Goal: Task Accomplishment & Management: Complete application form

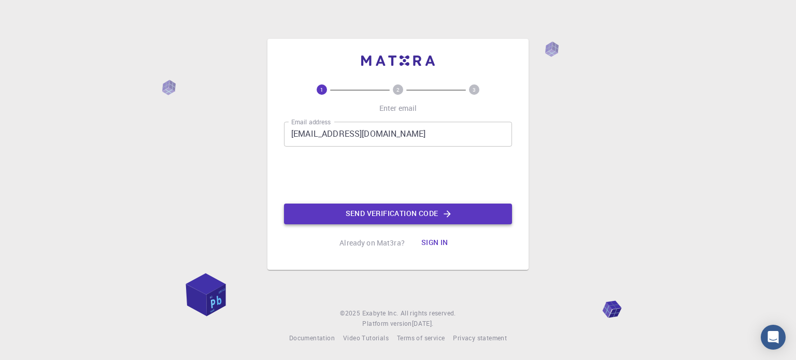
click at [372, 215] on button "Send verification code" at bounding box center [398, 214] width 228 height 21
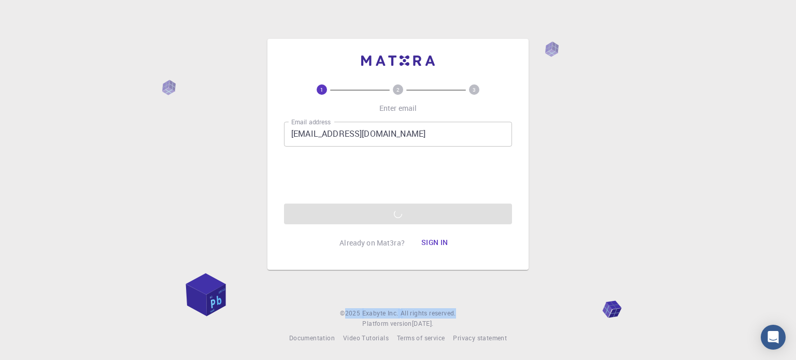
drag, startPoint x: 345, startPoint y: 312, endPoint x: 461, endPoint y: 307, distance: 116.7
click at [461, 307] on div "1 2 3 Enter email Email address [EMAIL_ADDRESS][DOMAIN_NAME] Email address 0cAF…" at bounding box center [398, 180] width 796 height 360
click at [432, 325] on span "[DATE] ." at bounding box center [423, 323] width 22 height 8
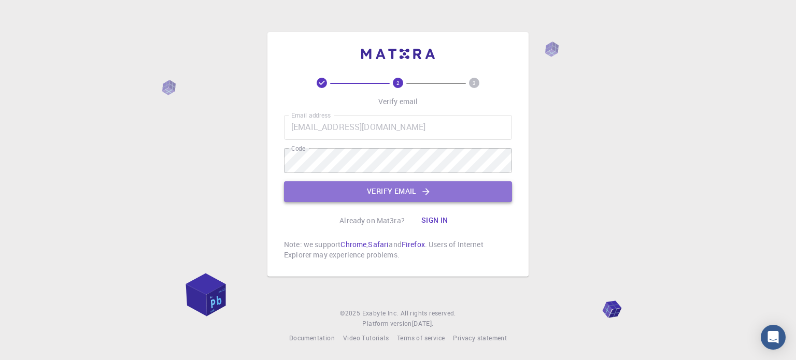
click at [403, 190] on button "Verify email" at bounding box center [398, 191] width 228 height 21
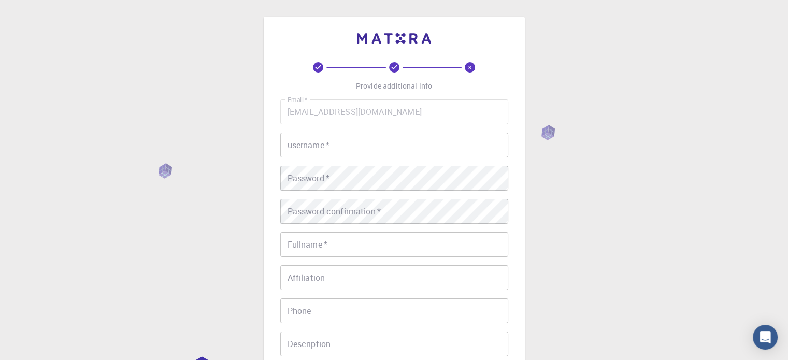
click at [346, 143] on input "username   *" at bounding box center [394, 145] width 228 height 25
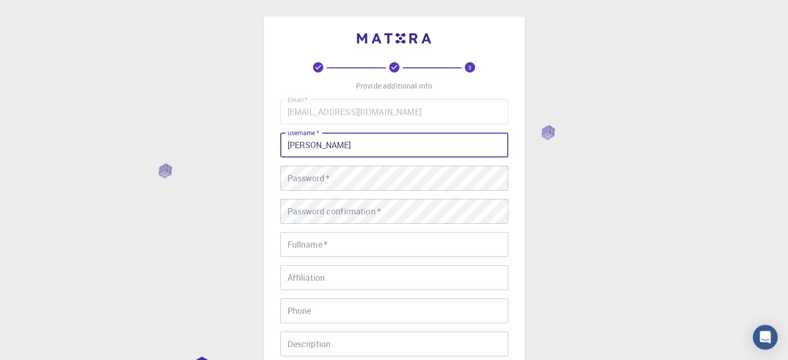
type input "[PERSON_NAME]"
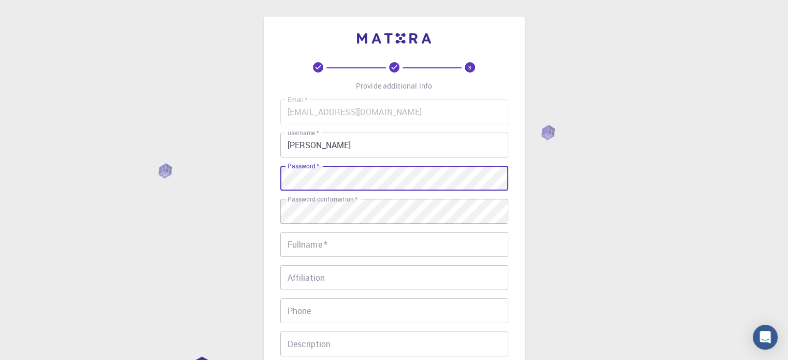
click at [375, 248] on input "Fullname   *" at bounding box center [394, 244] width 228 height 25
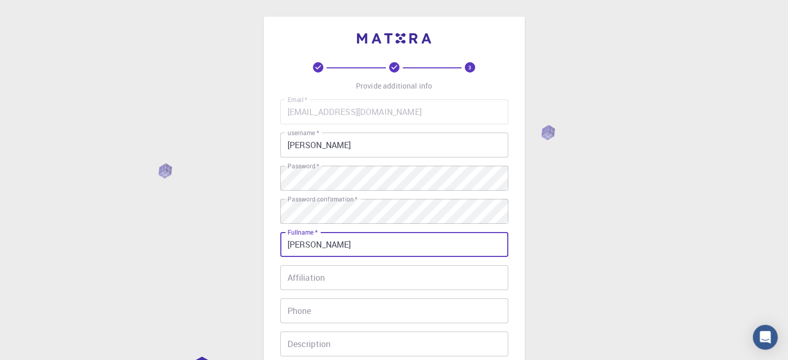
type input "[PERSON_NAME]"
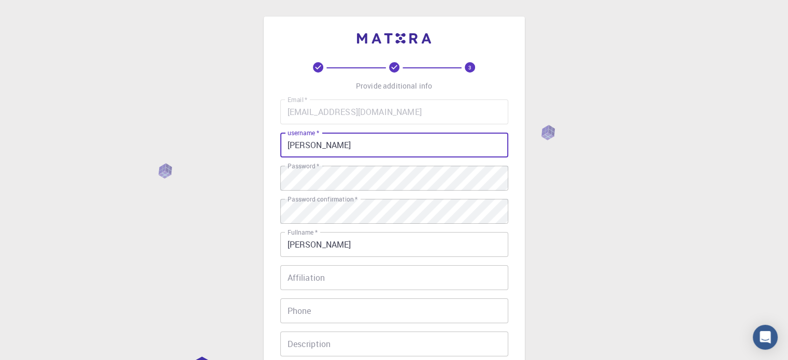
drag, startPoint x: 354, startPoint y: 150, endPoint x: 406, endPoint y: 160, distance: 52.2
click at [276, 140] on div "3 Provide additional info Email   * [EMAIL_ADDRESS][DOMAIN_NAME] Email   * user…" at bounding box center [394, 238] width 261 height 443
click at [288, 145] on input "Ijeetsingh" at bounding box center [394, 145] width 228 height 25
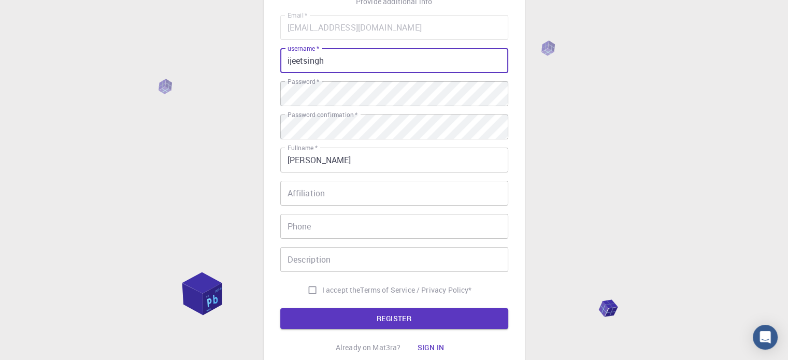
scroll to position [104, 0]
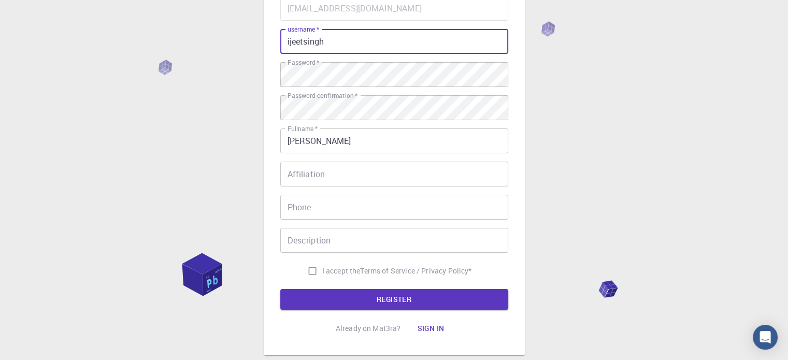
type input "ijeetsingh"
click at [378, 165] on input "Affiliation" at bounding box center [394, 174] width 228 height 25
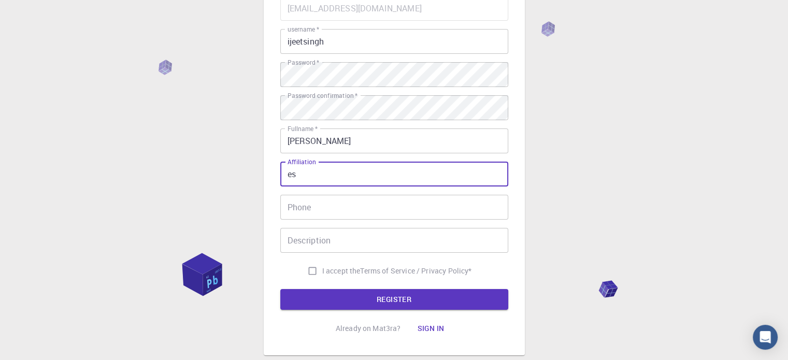
type input "e"
type input "Ph.D. student"
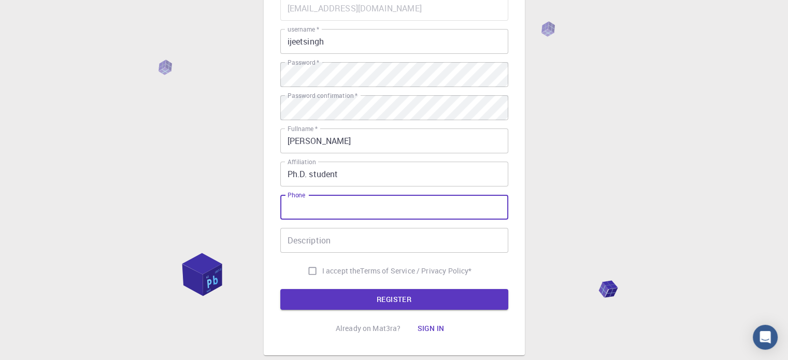
click at [365, 214] on input "Phone" at bounding box center [394, 207] width 228 height 25
type input "[PHONE_NUMBER]"
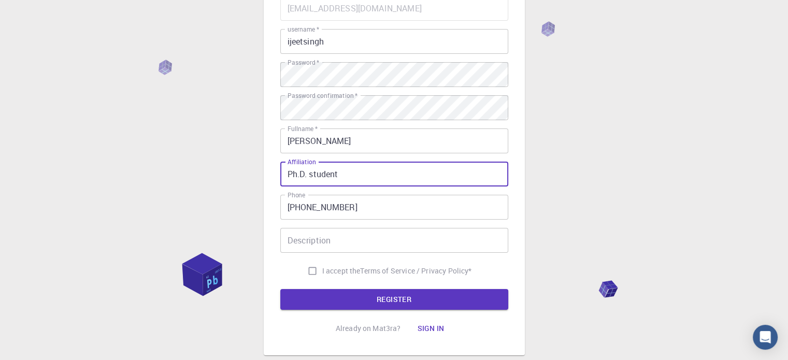
drag, startPoint x: 343, startPoint y: 174, endPoint x: 276, endPoint y: 159, distance: 68.0
click at [276, 159] on div "3 Provide additional info Email   * [EMAIL_ADDRESS][DOMAIN_NAME] Email   * user…" at bounding box center [394, 134] width 261 height 443
type input "[GEOGRAPHIC_DATA]"
click at [320, 236] on input "Description" at bounding box center [394, 240] width 228 height 25
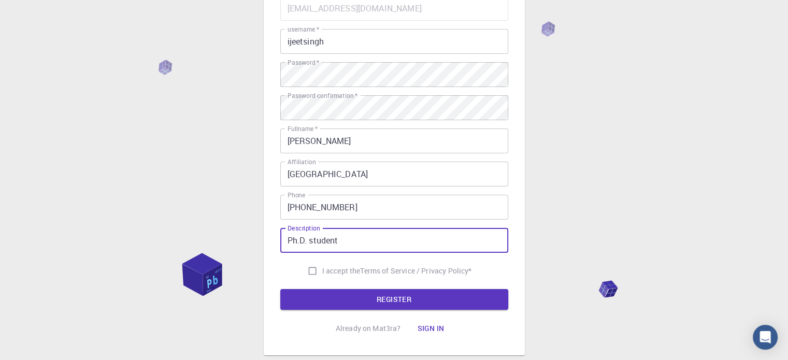
type input "Ph.D. student"
click at [312, 273] on input "I accept the Terms of Service / Privacy Policy *" at bounding box center [313, 271] width 20 height 20
checkbox input "true"
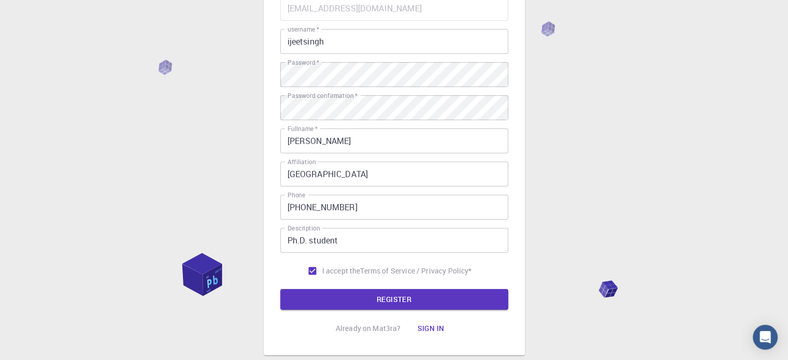
click at [327, 303] on button "REGISTER" at bounding box center [394, 299] width 228 height 21
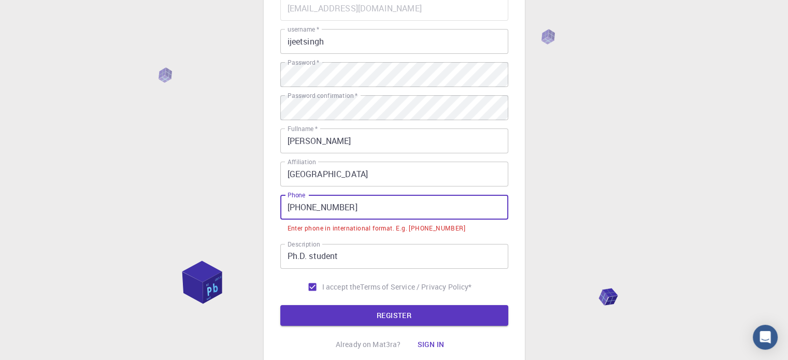
click at [269, 208] on div "3 Provide additional info Email   * [EMAIL_ADDRESS][DOMAIN_NAME] Email   * user…" at bounding box center [394, 142] width 261 height 459
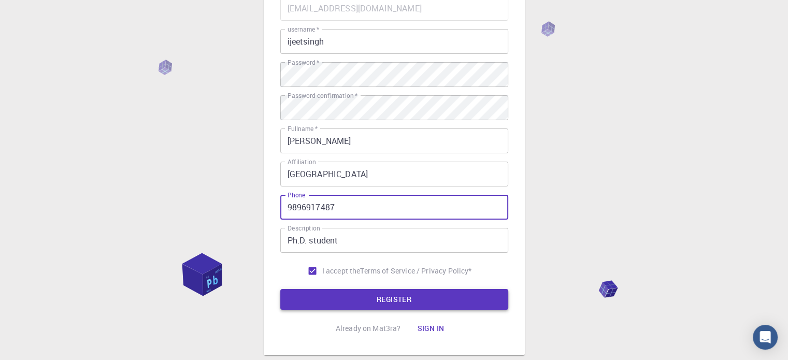
click at [392, 306] on button "REGISTER" at bounding box center [394, 299] width 228 height 21
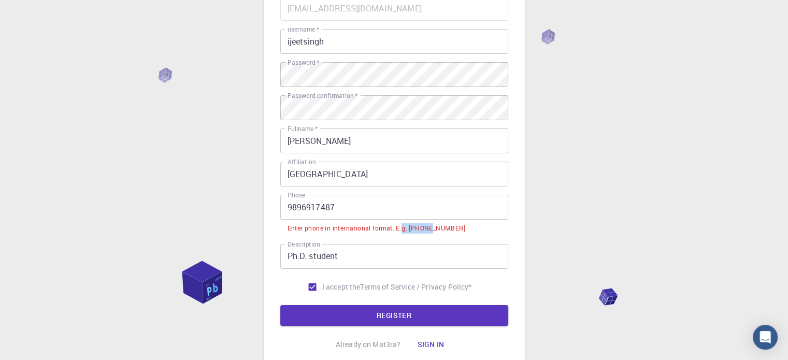
drag, startPoint x: 403, startPoint y: 228, endPoint x: 431, endPoint y: 228, distance: 27.5
click at [431, 228] on div "Enter phone in international format. E.g. [PHONE_NUMBER]" at bounding box center [377, 228] width 178 height 10
click at [292, 210] on input "9896917487" at bounding box center [394, 207] width 228 height 25
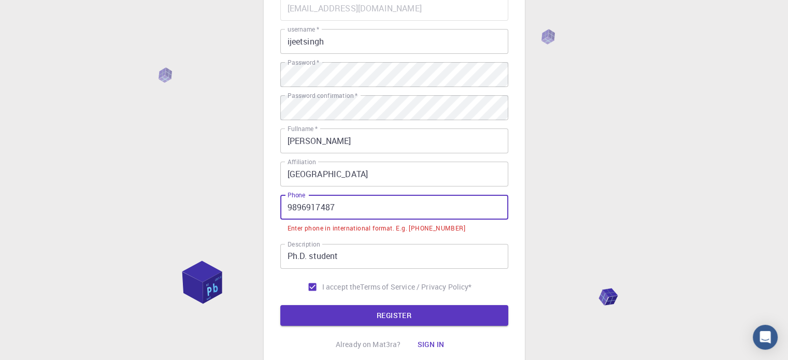
drag, startPoint x: 288, startPoint y: 212, endPoint x: 292, endPoint y: 217, distance: 6.6
click at [289, 215] on input "9896917487" at bounding box center [394, 207] width 228 height 25
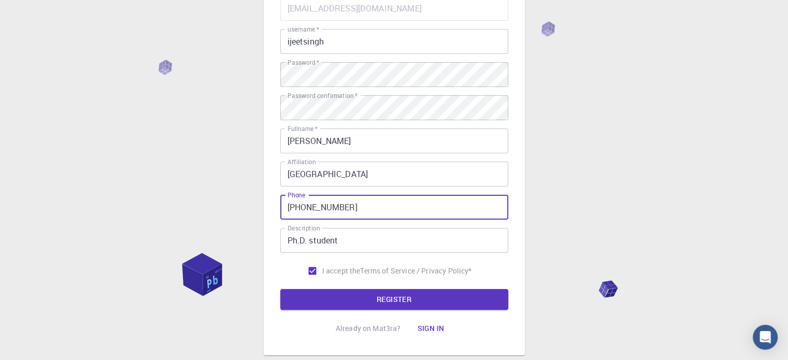
type input "[PHONE_NUMBER]"
click at [399, 310] on div "3 Provide additional info Email   * [EMAIL_ADDRESS][DOMAIN_NAME] Email   * user…" at bounding box center [394, 149] width 228 height 380
click at [395, 302] on button "REGISTER" at bounding box center [394, 299] width 228 height 21
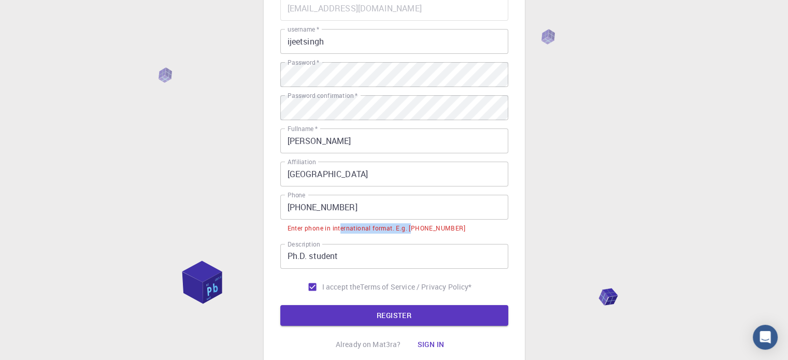
drag, startPoint x: 340, startPoint y: 230, endPoint x: 413, endPoint y: 226, distance: 73.2
click at [413, 226] on div "Enter phone in international format. E.g. [PHONE_NUMBER]" at bounding box center [377, 228] width 178 height 10
click at [367, 237] on div "Email   * [EMAIL_ADDRESS][DOMAIN_NAME] Email   * username   * ijeetsingh userna…" at bounding box center [394, 146] width 228 height 301
click at [303, 209] on input "[PHONE_NUMBER]" at bounding box center [394, 207] width 228 height 25
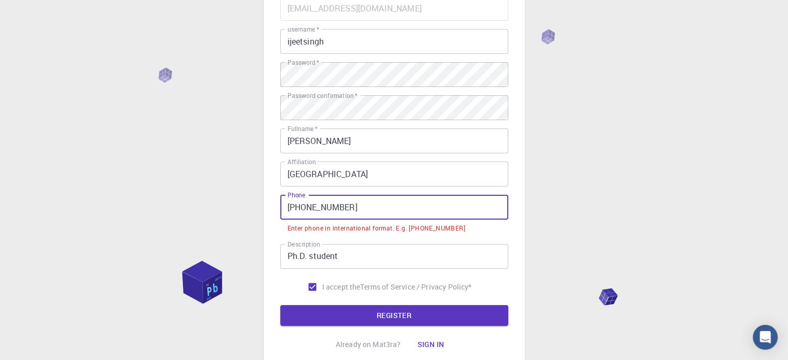
drag, startPoint x: 313, startPoint y: 208, endPoint x: 321, endPoint y: 205, distance: 8.6
click at [313, 208] on input "[PHONE_NUMBER]" at bounding box center [394, 207] width 228 height 25
click at [321, 205] on input "[PHONE_NUMBER]" at bounding box center [394, 207] width 228 height 25
click at [328, 209] on input "[PHONE_NUMBER]" at bounding box center [394, 207] width 228 height 25
drag, startPoint x: 375, startPoint y: 207, endPoint x: 256, endPoint y: 213, distance: 118.8
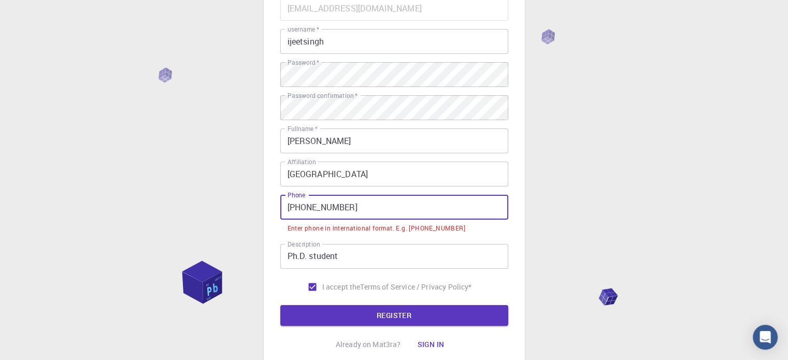
click at [256, 213] on div "3 Provide additional info Email   * [EMAIL_ADDRESS][DOMAIN_NAME] Email   * user…" at bounding box center [394, 168] width 788 height 544
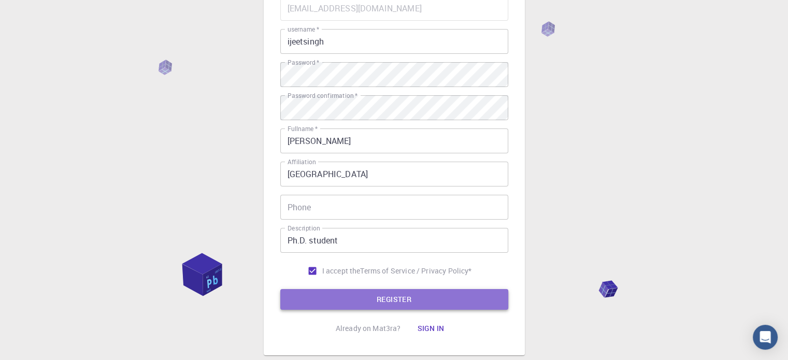
click at [344, 300] on button "REGISTER" at bounding box center [394, 299] width 228 height 21
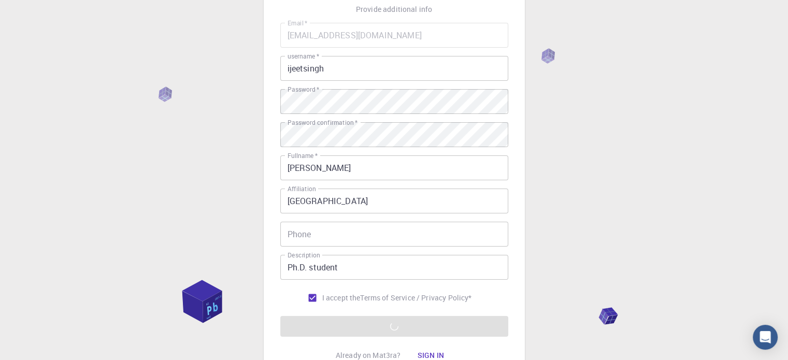
scroll to position [167, 0]
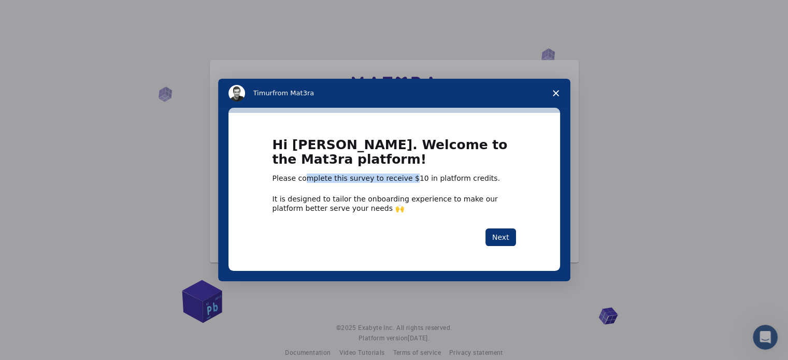
drag, startPoint x: 300, startPoint y: 178, endPoint x: 399, endPoint y: 177, distance: 98.5
click at [399, 177] on div "Please complete this survey to receive $10 in platform credits." at bounding box center [395, 179] width 244 height 10
click at [406, 181] on div "Please complete this survey to receive $10 in platform credits." at bounding box center [395, 179] width 244 height 10
click at [502, 234] on button "Next" at bounding box center [501, 238] width 31 height 18
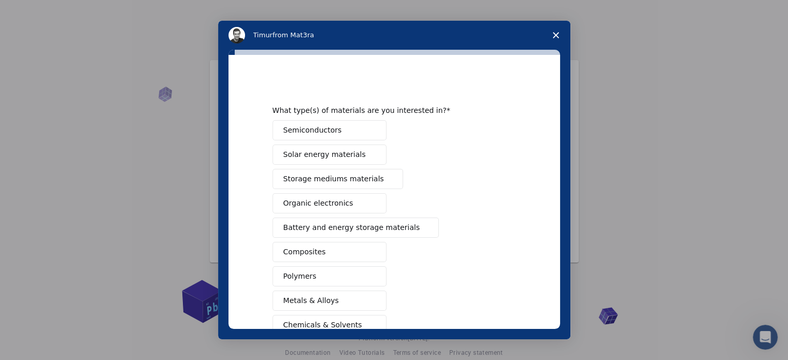
click at [350, 130] on button "Semiconductors" at bounding box center [330, 130] width 114 height 20
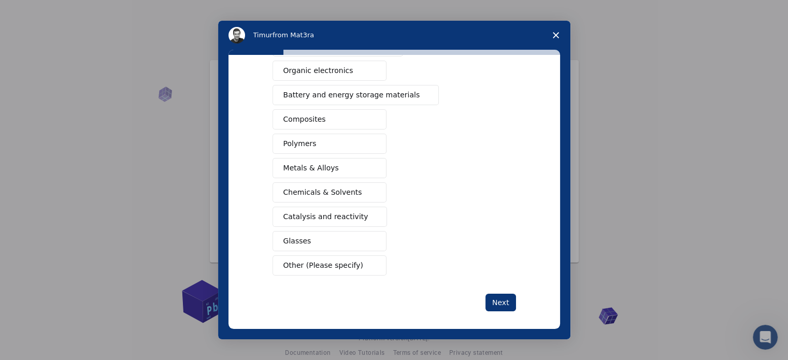
scroll to position [137, 0]
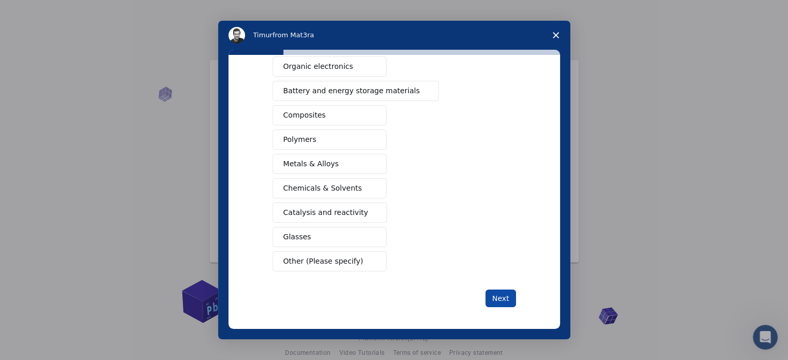
click at [498, 297] on button "Next" at bounding box center [501, 299] width 31 height 18
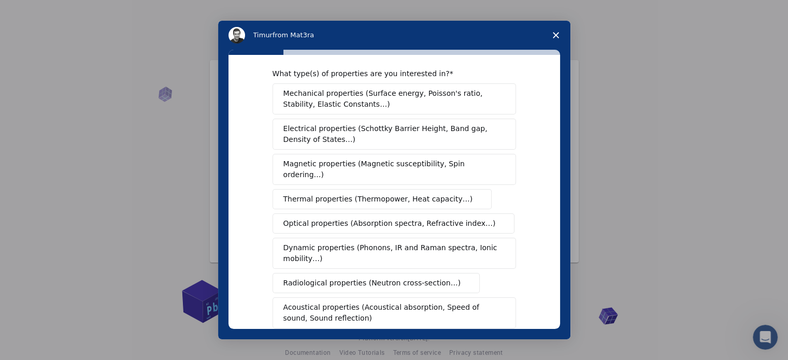
scroll to position [0, 0]
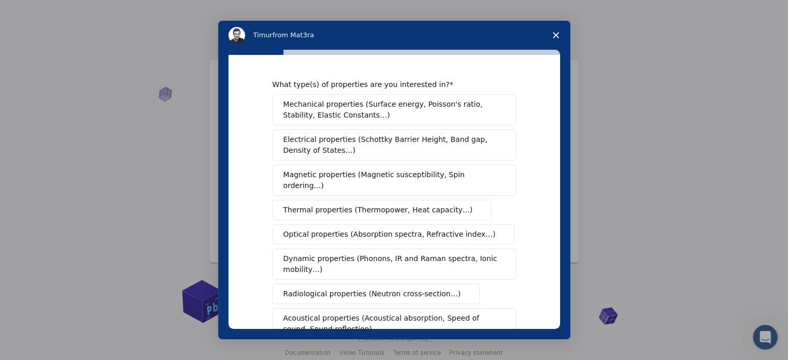
click at [366, 137] on span "Electrical properties (Schottky Barrier Height, Band gap, Density of States…)" at bounding box center [391, 145] width 216 height 22
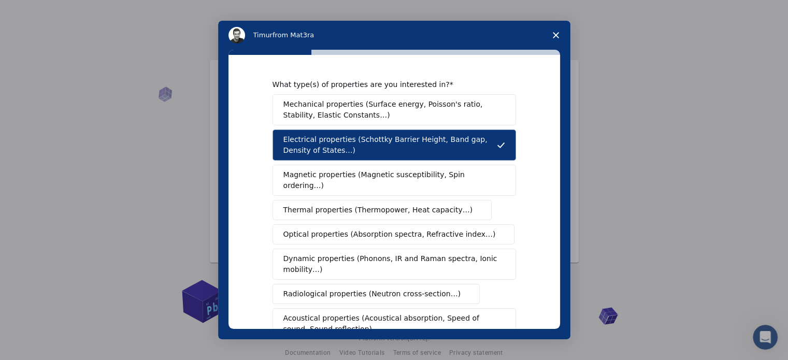
click at [399, 176] on span "Magnetic properties (Magnetic susceptibility, Spin ordering…)" at bounding box center [390, 180] width 214 height 22
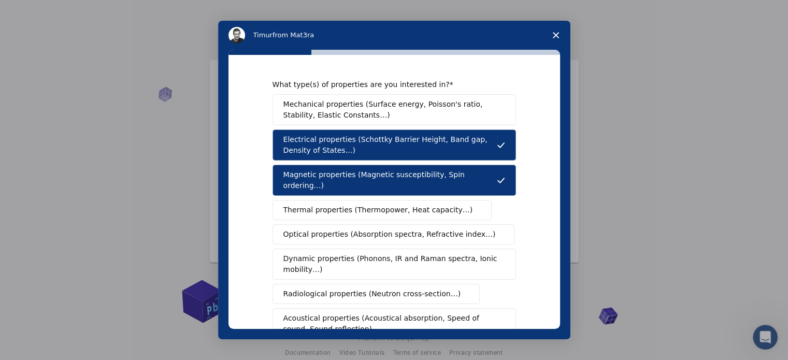
click at [357, 229] on span "Optical properties (Absorption spectra, Refractive index…)" at bounding box center [389, 234] width 212 height 11
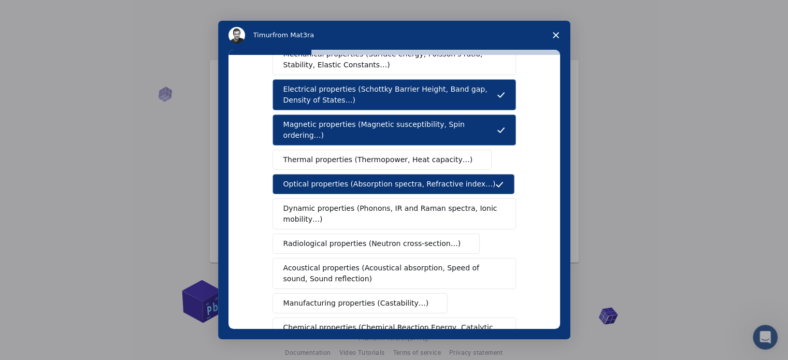
scroll to position [52, 0]
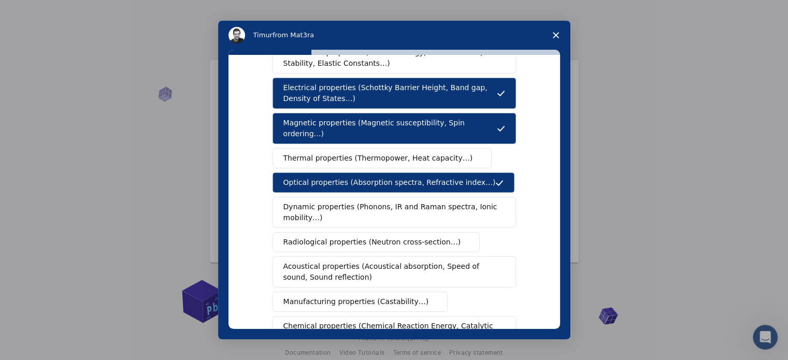
click at [391, 202] on span "Dynamic properties (Phonons, IR and Raman spectra, Ionic mobility…)" at bounding box center [390, 213] width 215 height 22
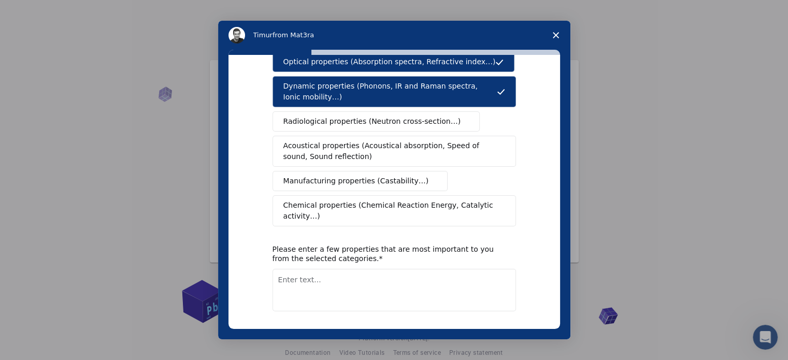
scroll to position [191, 0]
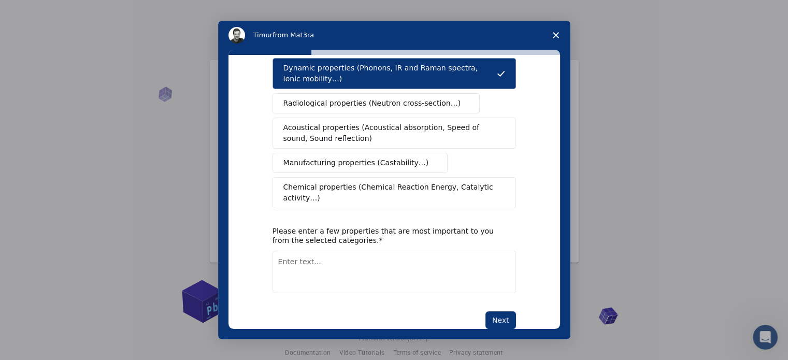
click at [363, 251] on textarea "Enter text..." at bounding box center [395, 272] width 244 height 42
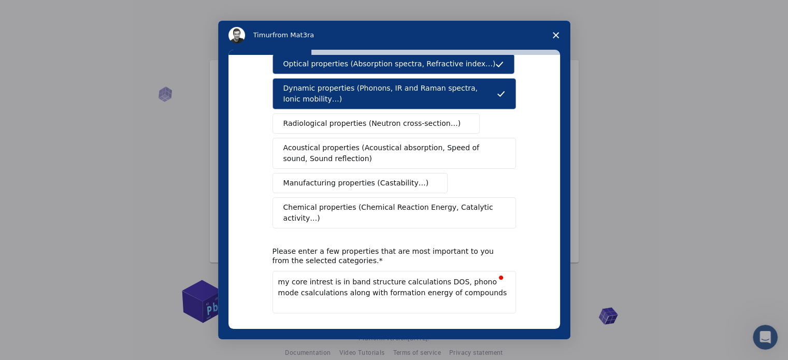
scroll to position [139, 0]
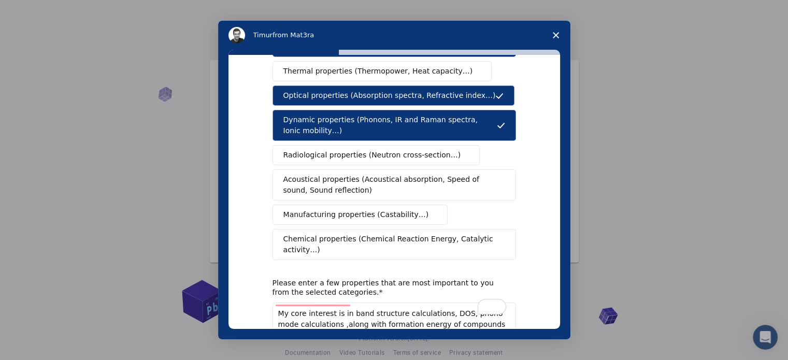
click at [367, 250] on div "What type(s) of properties are you interested in? Mechanical properties (Surfac…" at bounding box center [395, 161] width 244 height 440
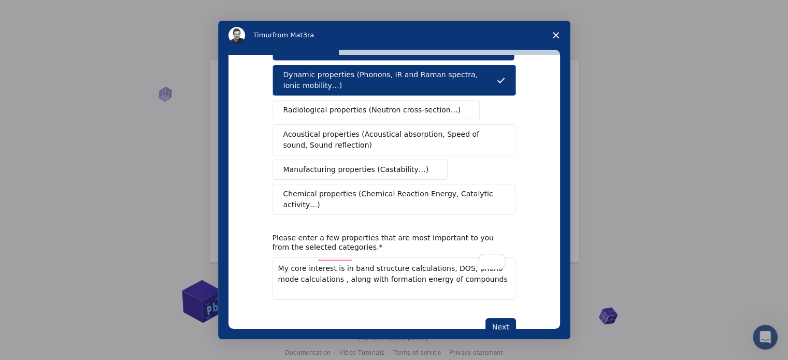
scroll to position [191, 0]
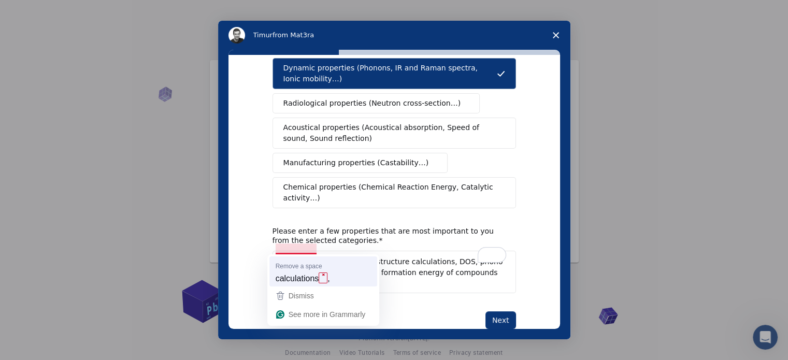
type textarea "My core interest is in band structure calculations, DOS, phono mode calculation…"
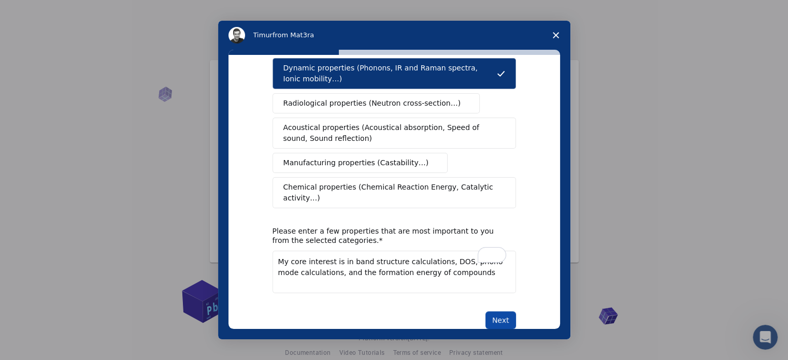
click at [494, 311] on button "Next" at bounding box center [501, 320] width 31 height 18
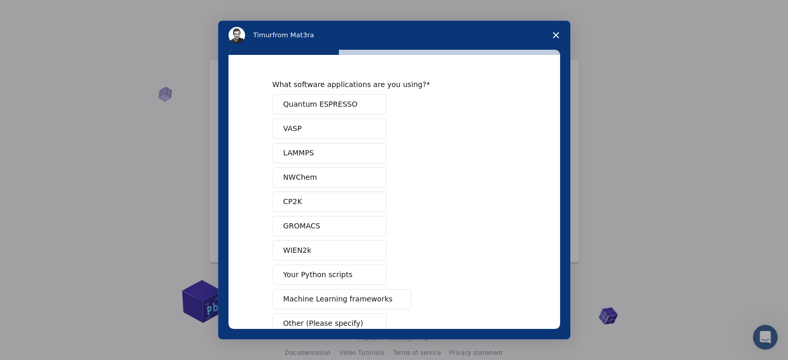
click at [326, 106] on span "Quantum ESPRESSO" at bounding box center [320, 104] width 74 height 11
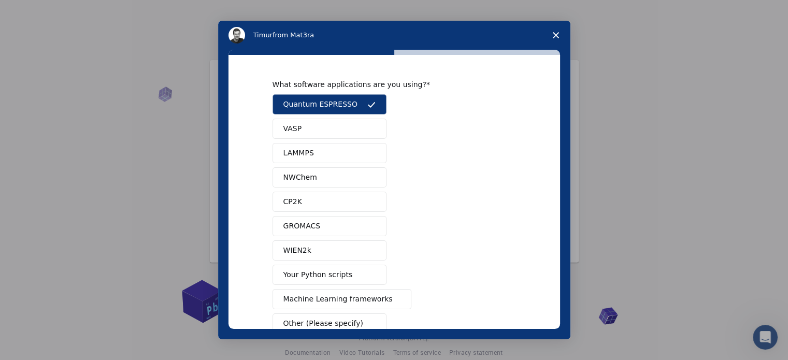
click at [320, 128] on button "VASP" at bounding box center [330, 129] width 114 height 20
click at [340, 129] on button "VASP" at bounding box center [330, 129] width 114 height 20
click at [337, 132] on button "VASP" at bounding box center [330, 129] width 114 height 20
click at [361, 128] on button "VASP" at bounding box center [330, 129] width 114 height 20
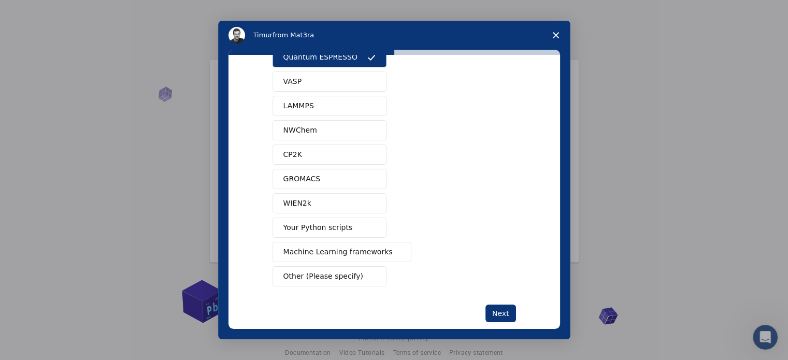
scroll to position [63, 0]
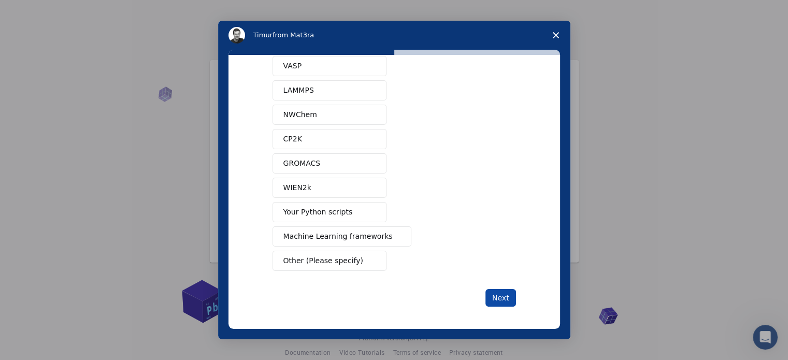
click at [496, 295] on button "Next" at bounding box center [501, 298] width 31 height 18
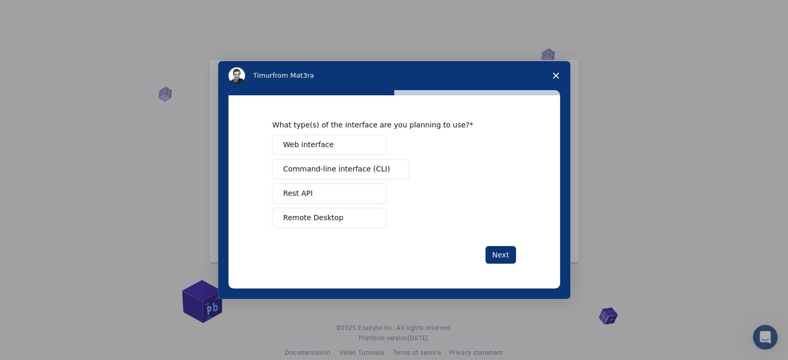
click at [318, 220] on span "Remote Desktop" at bounding box center [313, 217] width 60 height 11
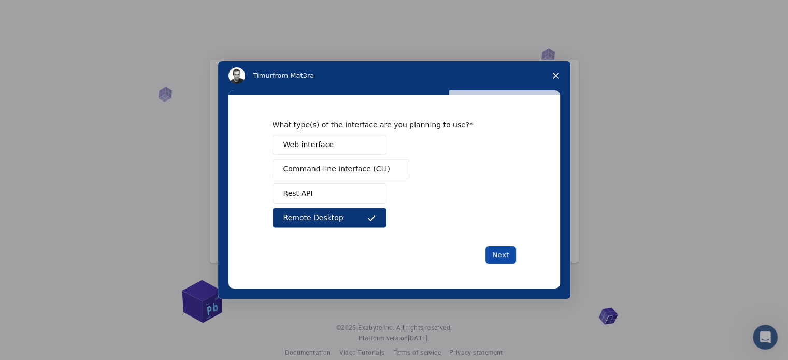
click at [504, 258] on button "Next" at bounding box center [501, 255] width 31 height 18
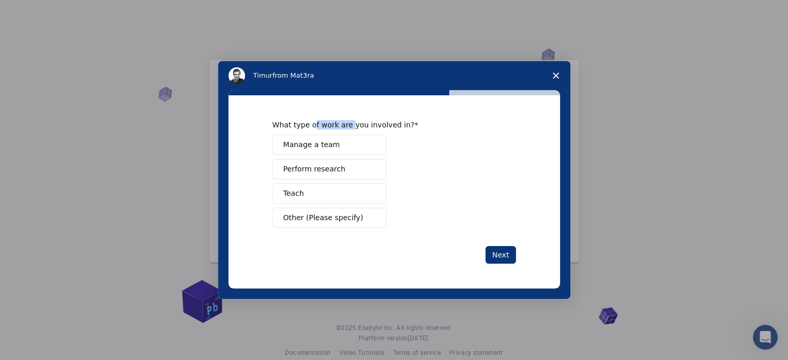
drag, startPoint x: 310, startPoint y: 124, endPoint x: 347, endPoint y: 124, distance: 36.3
click at [347, 124] on div "What type of work are you involved in?" at bounding box center [387, 124] width 228 height 9
click at [330, 169] on span "Perform research" at bounding box center [314, 169] width 62 height 11
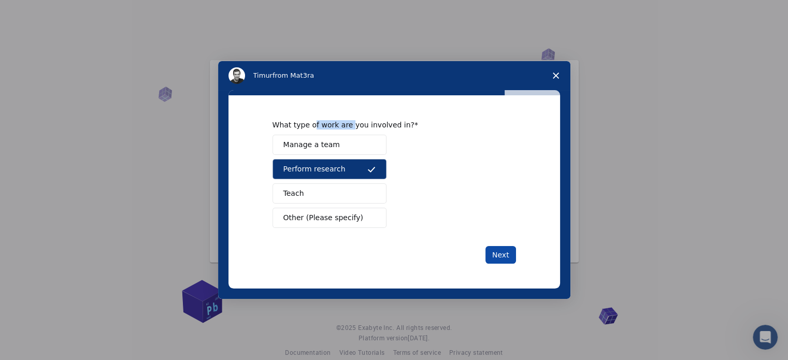
click at [507, 258] on button "Next" at bounding box center [501, 255] width 31 height 18
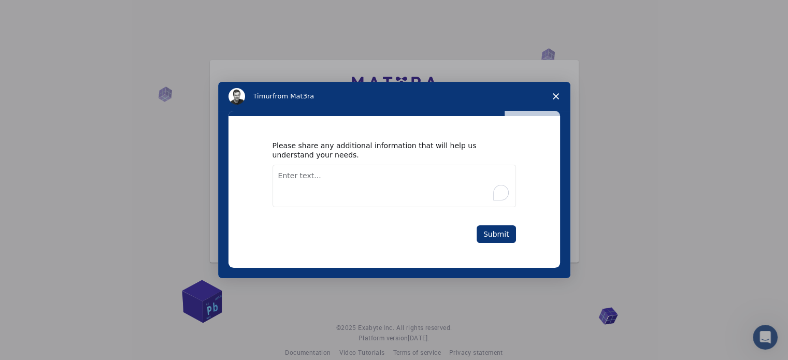
click at [337, 173] on textarea "To enrich screen reader interactions, please activate Accessibility in Grammarl…" at bounding box center [395, 186] width 244 height 42
type textarea "i"
click at [361, 176] on textarea "Basically I'm very new to dft calculations im in learning stage." at bounding box center [395, 186] width 244 height 42
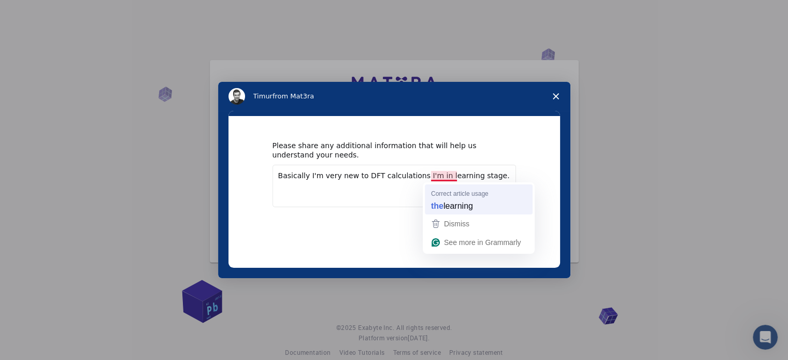
type textarea "Basically I'm very new to DFT calculations I'm inthe learning stage."
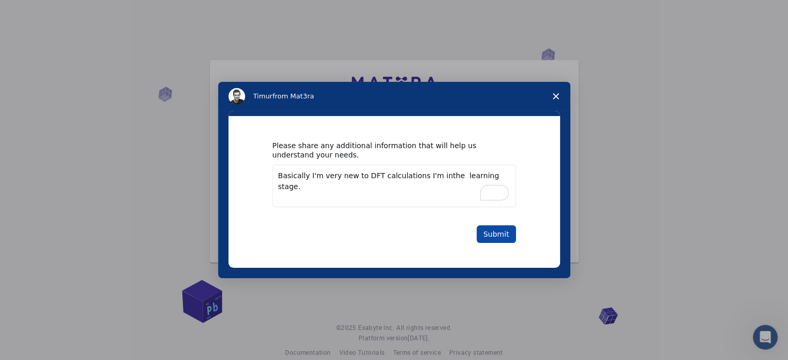
click at [491, 233] on button "Submit" at bounding box center [496, 234] width 39 height 18
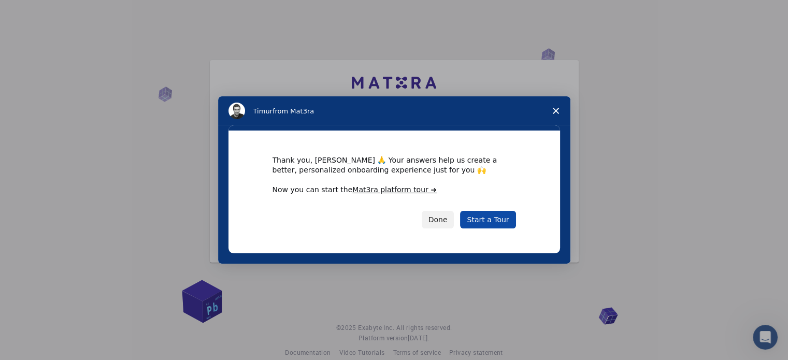
click at [480, 222] on link "Start a Tour" at bounding box center [487, 220] width 55 height 18
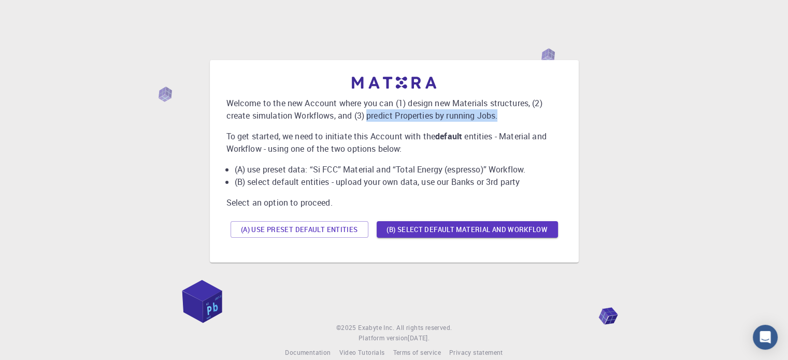
drag, startPoint x: 369, startPoint y: 116, endPoint x: 502, endPoint y: 118, distance: 132.7
click at [502, 118] on p "Welcome to the new Account where you can (1) design new Materials structures, (…" at bounding box center [394, 109] width 336 height 25
drag, startPoint x: 369, startPoint y: 130, endPoint x: 339, endPoint y: 134, distance: 29.8
click at [366, 130] on p "To get started, we need to initiate this Account with the default entities - Ma…" at bounding box center [394, 142] width 336 height 25
drag, startPoint x: 251, startPoint y: 136, endPoint x: 272, endPoint y: 138, distance: 20.4
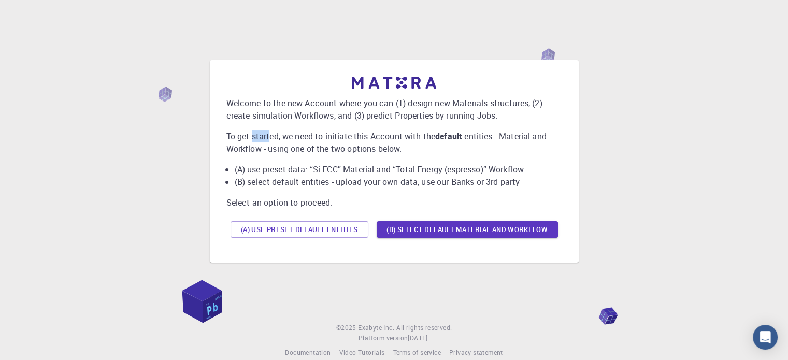
click at [272, 138] on p "To get started, we need to initiate this Account with the default entities - Ma…" at bounding box center [394, 142] width 336 height 25
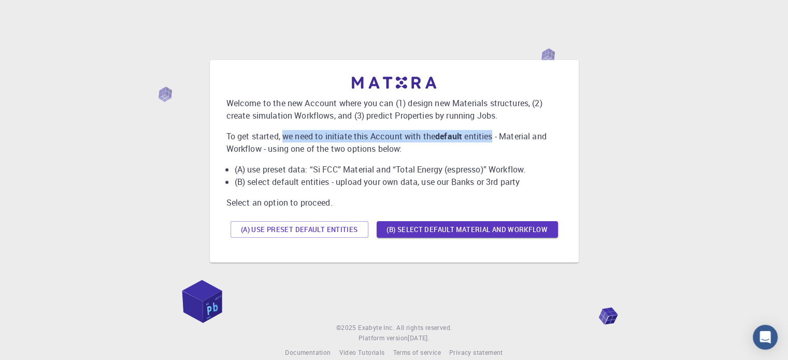
drag, startPoint x: 283, startPoint y: 139, endPoint x: 504, endPoint y: 136, distance: 220.3
click at [497, 136] on p "To get started, we need to initiate this Account with the default entities - Ma…" at bounding box center [394, 142] width 336 height 25
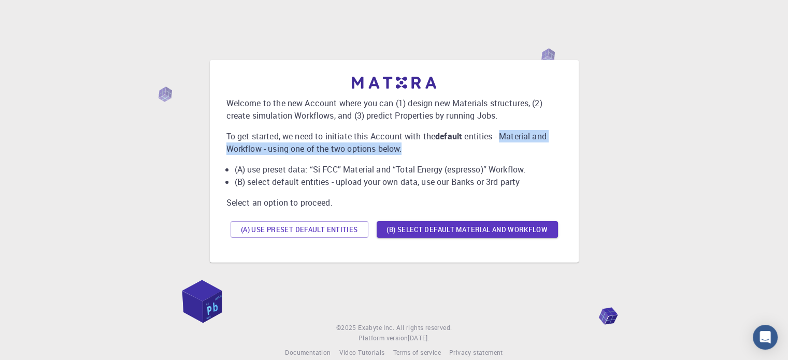
drag, startPoint x: 504, startPoint y: 136, endPoint x: 524, endPoint y: 147, distance: 23.2
click at [524, 147] on p "To get started, we need to initiate this Account with the default entities - Ma…" at bounding box center [394, 142] width 336 height 25
drag, startPoint x: 470, startPoint y: 146, endPoint x: 380, endPoint y: 151, distance: 89.3
click at [469, 147] on p "To get started, we need to initiate this Account with the default entities - Ma…" at bounding box center [394, 142] width 336 height 25
drag, startPoint x: 223, startPoint y: 170, endPoint x: 230, endPoint y: 171, distance: 6.2
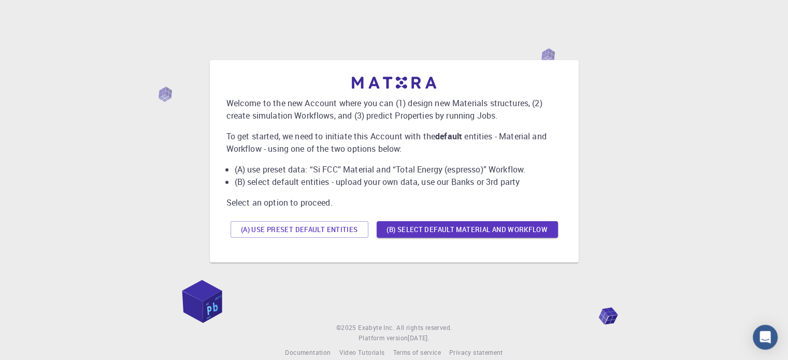
click at [225, 170] on div "Welcome to the new Account where you can (1) design new Materials structures, (…" at bounding box center [394, 161] width 352 height 186
drag, startPoint x: 243, startPoint y: 169, endPoint x: 307, endPoint y: 172, distance: 64.3
click at [307, 172] on li "(A) use preset data: “Si FCC” Material and “Total Energy (espresso)” Workflow." at bounding box center [399, 169] width 328 height 12
drag, startPoint x: 313, startPoint y: 169, endPoint x: 357, endPoint y: 169, distance: 44.1
click at [346, 169] on li "(A) use preset data: “Si FCC” Material and “Total Energy (espresso)” Workflow." at bounding box center [399, 169] width 328 height 12
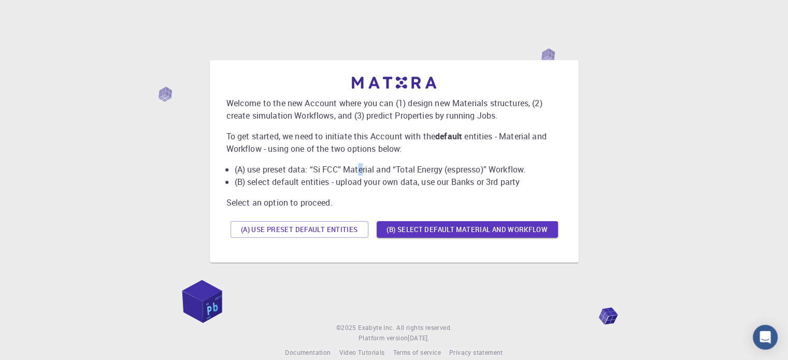
drag, startPoint x: 361, startPoint y: 169, endPoint x: 368, endPoint y: 169, distance: 7.8
click at [363, 169] on li "(A) use preset data: “Si FCC” Material and “Total Energy (espresso)” Workflow." at bounding box center [399, 169] width 328 height 12
drag, startPoint x: 393, startPoint y: 169, endPoint x: 529, endPoint y: 171, distance: 135.3
click at [529, 171] on li "(A) use preset data: “Si FCC” Material and “Total Energy (espresso)” Workflow." at bounding box center [399, 169] width 328 height 12
click at [249, 185] on li "(B) select default entities - upload your own data, use our Banks or 3rd party" at bounding box center [399, 182] width 328 height 12
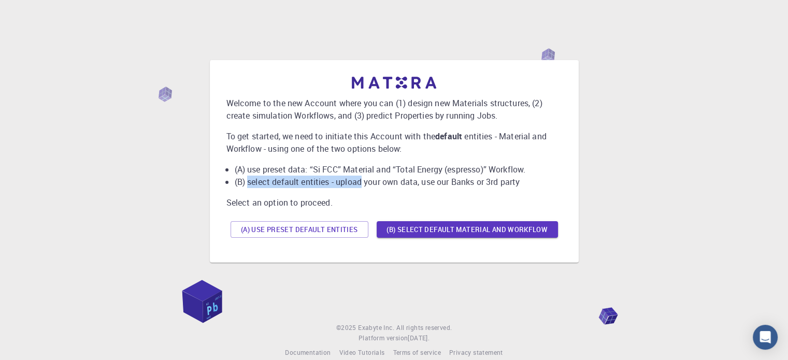
drag, startPoint x: 249, startPoint y: 185, endPoint x: 377, endPoint y: 187, distance: 128.0
click at [343, 182] on li "(B) select default entities - upload your own data, use our Banks or 3rd party" at bounding box center [399, 182] width 328 height 12
click at [379, 187] on li "(B) select default entities - upload your own data, use our Banks or 3rd party" at bounding box center [399, 182] width 328 height 12
drag, startPoint x: 418, startPoint y: 105, endPoint x: 431, endPoint y: 103, distance: 13.1
click at [431, 103] on p "Welcome to the new Account where you can (1) design new Materials structures, (…" at bounding box center [394, 109] width 336 height 25
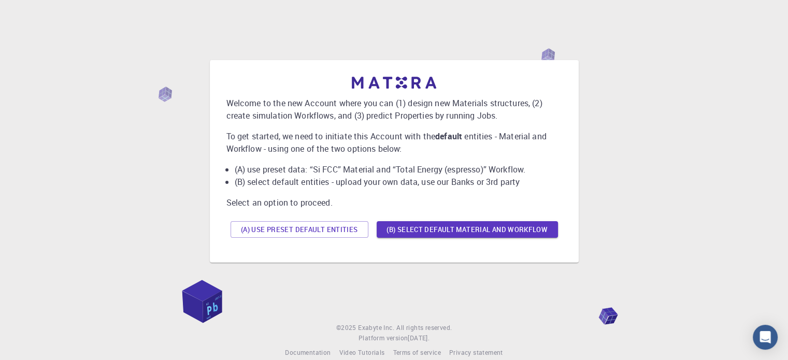
click at [273, 149] on p "To get started, we need to initiate this Account with the default entities - Ma…" at bounding box center [394, 142] width 336 height 25
drag, startPoint x: 228, startPoint y: 132, endPoint x: 268, endPoint y: 132, distance: 40.4
click at [268, 132] on p "To get started, we need to initiate this Account with the default entities - Ma…" at bounding box center [394, 142] width 336 height 25
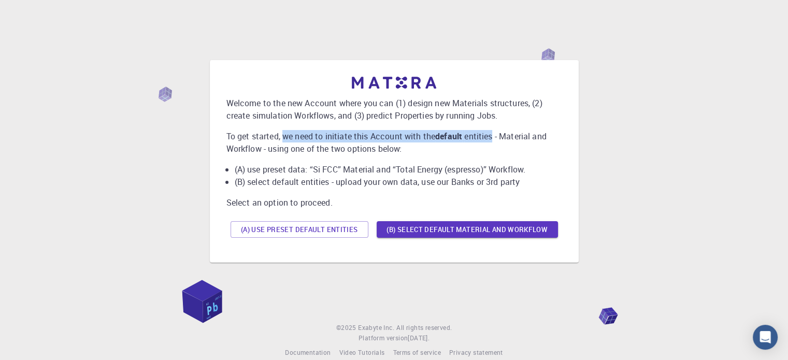
drag, startPoint x: 286, startPoint y: 134, endPoint x: 495, endPoint y: 134, distance: 209.9
click at [495, 134] on p "To get started, we need to initiate this Account with the default entities - Ma…" at bounding box center [394, 142] width 336 height 25
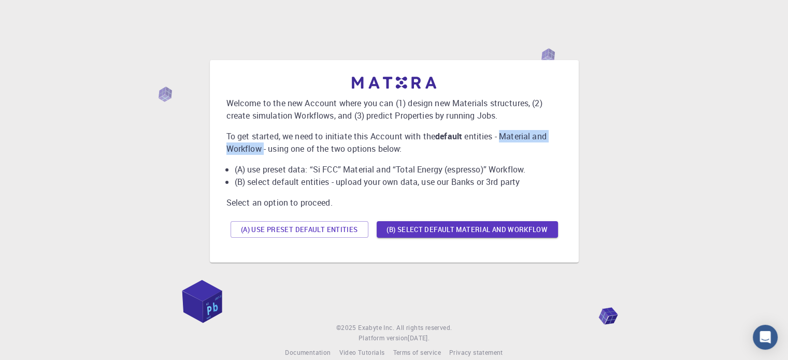
drag, startPoint x: 503, startPoint y: 135, endPoint x: 264, endPoint y: 150, distance: 239.9
click at [264, 150] on p "To get started, we need to initiate this Account with the default entities - Ma…" at bounding box center [394, 142] width 336 height 25
click at [344, 145] on p "To get started, we need to initiate this Account with the default entities - Ma…" at bounding box center [394, 142] width 336 height 25
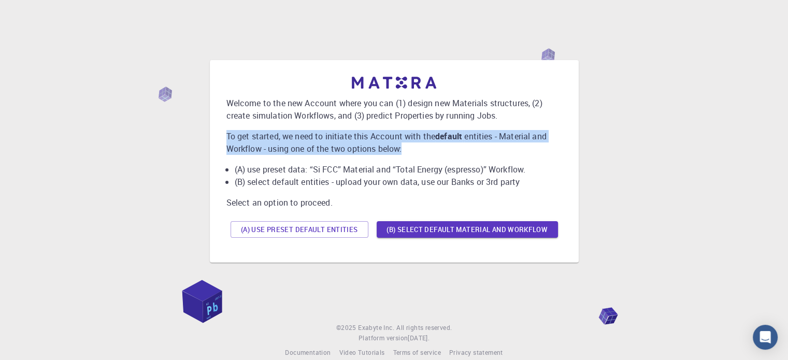
drag, startPoint x: 273, startPoint y: 133, endPoint x: 403, endPoint y: 145, distance: 130.2
click at [403, 145] on p "To get started, we need to initiate this Account with the default entities - Ma…" at bounding box center [394, 142] width 336 height 25
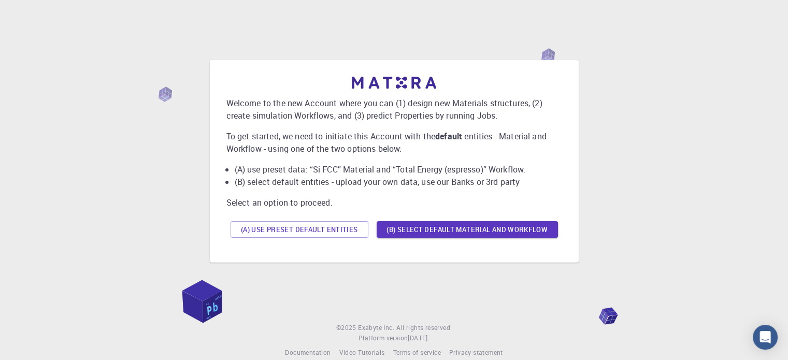
click at [334, 125] on div "Welcome to the new Account where you can (1) design new Materials structures, (…" at bounding box center [394, 159] width 336 height 165
drag, startPoint x: 514, startPoint y: 141, endPoint x: 303, endPoint y: 149, distance: 211.1
click at [274, 150] on p "To get started, we need to initiate this Account with the default entities - Ma…" at bounding box center [394, 142] width 336 height 25
drag, startPoint x: 303, startPoint y: 149, endPoint x: 287, endPoint y: 155, distance: 17.2
click at [302, 150] on p "To get started, we need to initiate this Account with the default entities - Ma…" at bounding box center [394, 142] width 336 height 25
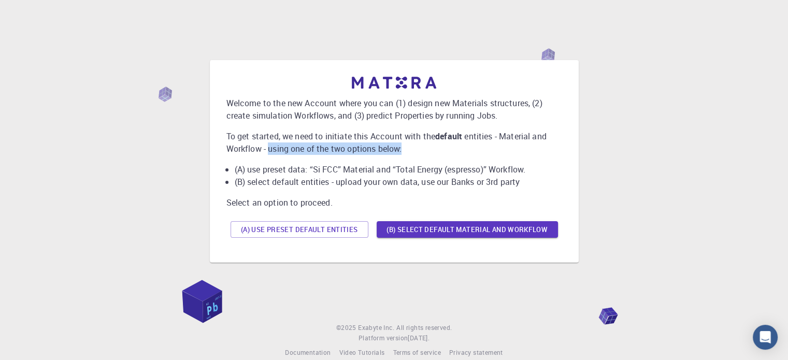
drag, startPoint x: 268, startPoint y: 149, endPoint x: 402, endPoint y: 150, distance: 134.2
click at [402, 150] on p "To get started, we need to initiate this Account with the default entities - Ma…" at bounding box center [394, 142] width 336 height 25
click at [294, 165] on li "(A) use preset data: “Si FCC” Material and “Total Energy (espresso)” Workflow." at bounding box center [399, 169] width 328 height 12
drag, startPoint x: 274, startPoint y: 150, endPoint x: 408, endPoint y: 148, distance: 134.2
click at [408, 148] on p "To get started, we need to initiate this Account with the default entities - Ma…" at bounding box center [394, 142] width 336 height 25
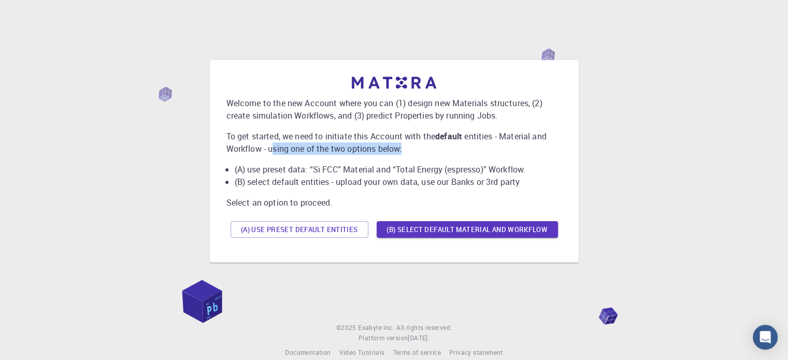
click at [400, 152] on p "To get started, we need to initiate this Account with the default entities - Ma…" at bounding box center [394, 142] width 336 height 25
drag, startPoint x: 250, startPoint y: 169, endPoint x: 307, endPoint y: 170, distance: 56.5
click at [307, 170] on li "(A) use preset data: “Si FCC” Material and “Total Energy (espresso)” Workflow." at bounding box center [399, 169] width 328 height 12
drag, startPoint x: 314, startPoint y: 168, endPoint x: 340, endPoint y: 169, distance: 25.9
click at [340, 169] on li "(A) use preset data: “Si FCC” Material and “Total Energy (espresso)” Workflow." at bounding box center [399, 169] width 328 height 12
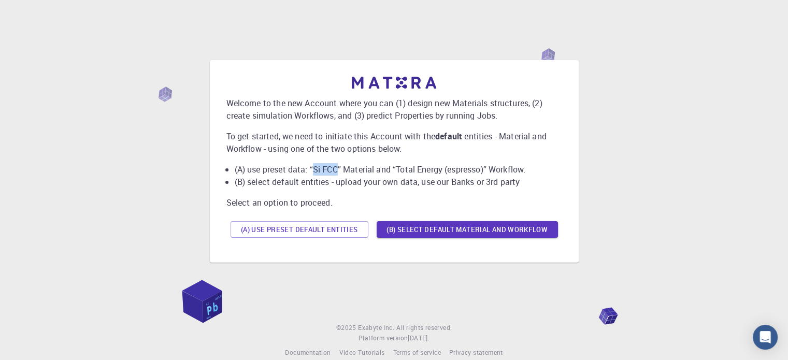
click at [321, 173] on li "(A) use preset data: “Si FCC” Material and “Total Energy (espresso)” Workflow." at bounding box center [399, 169] width 328 height 12
drag, startPoint x: 351, startPoint y: 171, endPoint x: 376, endPoint y: 171, distance: 24.4
click at [365, 171] on li "(A) use preset data: “Si FCC” Material and “Total Energy (espresso)” Workflow." at bounding box center [399, 169] width 328 height 12
drag, startPoint x: 388, startPoint y: 171, endPoint x: 410, endPoint y: 169, distance: 22.9
click at [390, 171] on li "(A) use preset data: “Si FCC” Material and “Total Energy (espresso)” Workflow." at bounding box center [399, 169] width 328 height 12
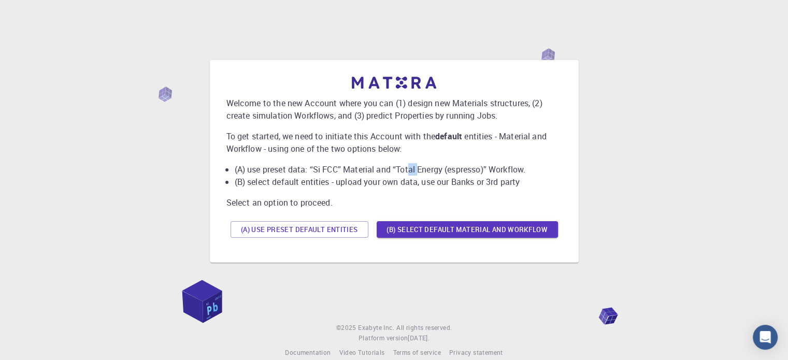
drag, startPoint x: 410, startPoint y: 169, endPoint x: 458, endPoint y: 164, distance: 48.0
click at [433, 167] on li "(A) use preset data: “Si FCC” Material and “Total Energy (espresso)” Workflow." at bounding box center [399, 169] width 328 height 12
drag, startPoint x: 474, startPoint y: 163, endPoint x: 514, endPoint y: 164, distance: 39.9
click at [489, 163] on li "(A) use preset data: “Si FCC” Material and “Total Energy (espresso)” Workflow." at bounding box center [399, 169] width 328 height 12
drag, startPoint x: 514, startPoint y: 164, endPoint x: 529, endPoint y: 165, distance: 15.1
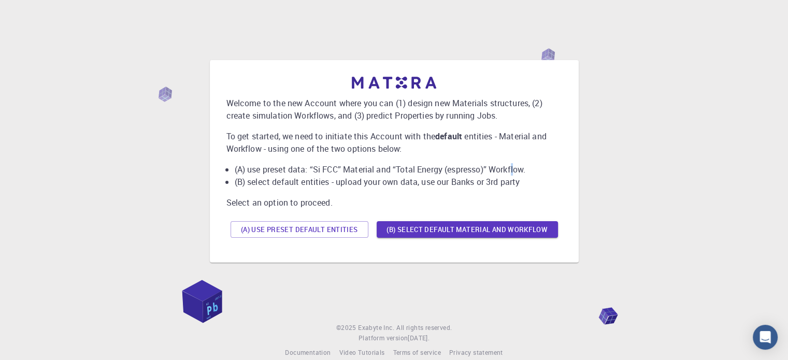
click at [525, 165] on li "(A) use preset data: “Si FCC” Material and “Total Energy (espresso)” Workflow." at bounding box center [399, 169] width 328 height 12
click at [532, 165] on li "(A) use preset data: “Si FCC” Material and “Total Energy (espresso)” Workflow." at bounding box center [399, 169] width 328 height 12
drag, startPoint x: 276, startPoint y: 184, endPoint x: 375, endPoint y: 183, distance: 99.5
click at [335, 185] on li "(B) select default entities - upload your own data, use our Banks or 3rd party" at bounding box center [399, 182] width 328 height 12
click at [377, 182] on li "(B) select default entities - upload your own data, use our Banks or 3rd party" at bounding box center [399, 182] width 328 height 12
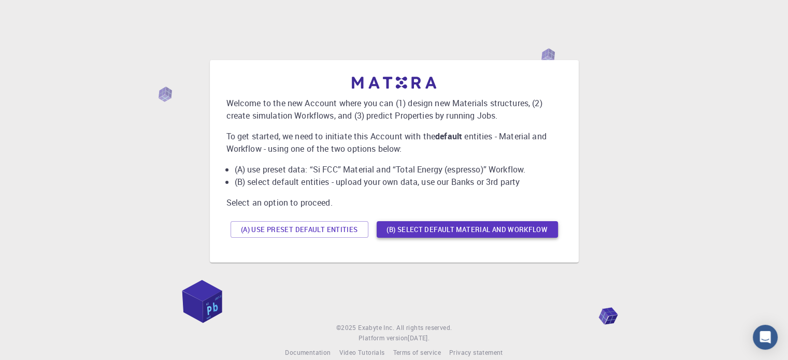
click at [439, 227] on button "(B) Select default material and workflow" at bounding box center [467, 229] width 181 height 17
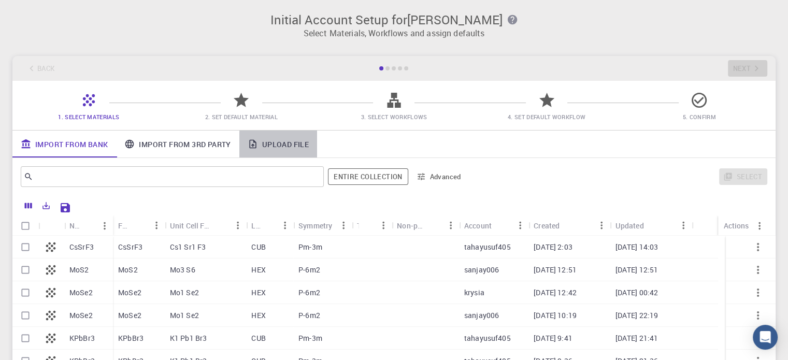
click at [277, 145] on link "Upload File" at bounding box center [278, 144] width 78 height 27
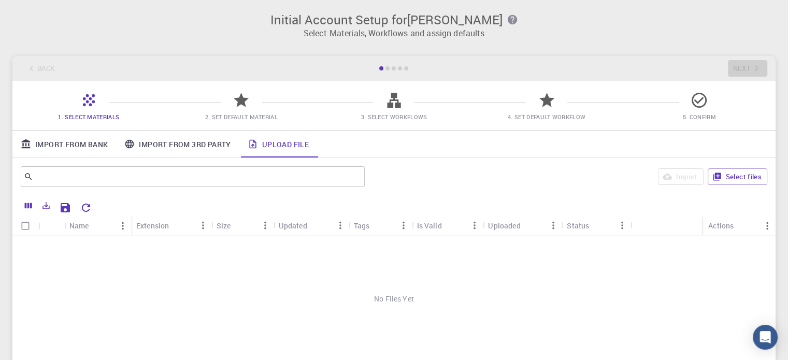
click at [373, 296] on div "No Files Yet" at bounding box center [393, 299] width 763 height 126
click at [723, 177] on button "Select files" at bounding box center [738, 176] width 60 height 17
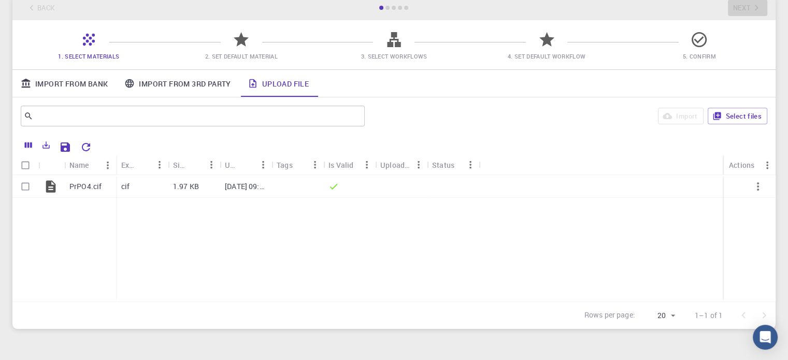
scroll to position [110, 0]
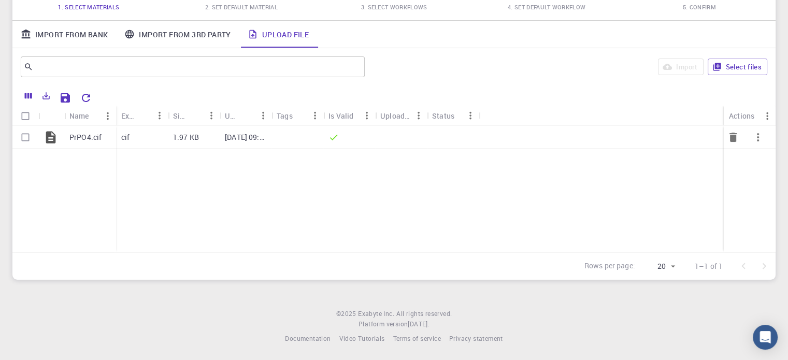
click at [26, 137] on input "Select row" at bounding box center [26, 137] width 20 height 20
checkbox input "true"
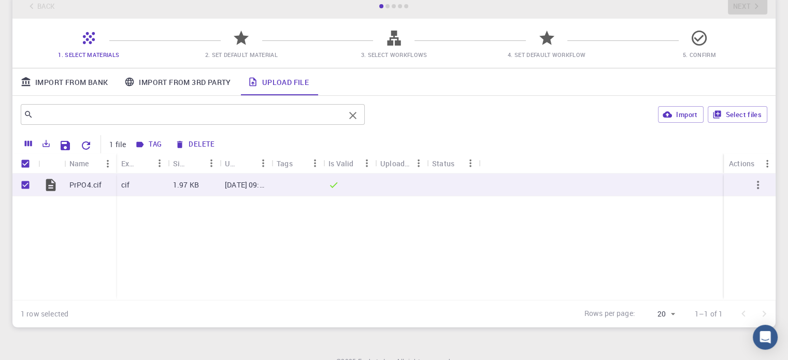
scroll to position [0, 0]
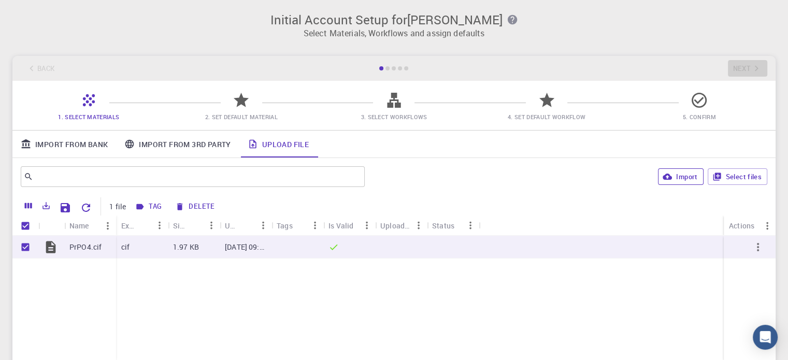
click at [690, 178] on button "Import" at bounding box center [680, 176] width 45 height 17
checkbox input "false"
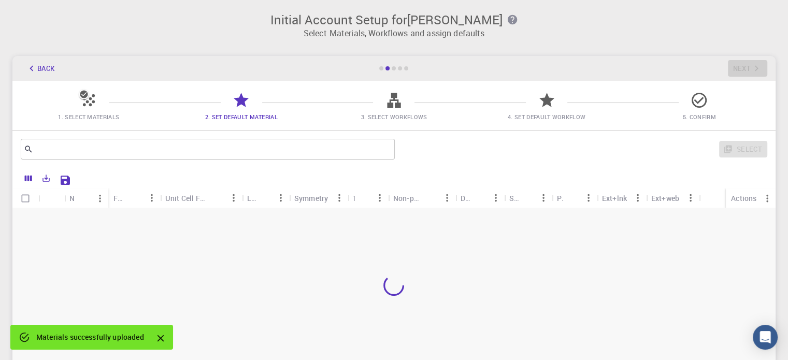
click at [161, 335] on icon "Close" at bounding box center [160, 338] width 11 height 11
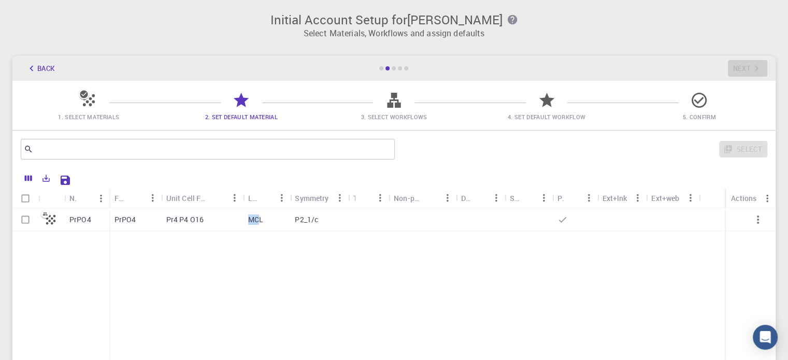
drag, startPoint x: 249, startPoint y: 221, endPoint x: 275, endPoint y: 221, distance: 25.9
click at [260, 221] on p "MCL" at bounding box center [255, 220] width 15 height 10
checkbox input "true"
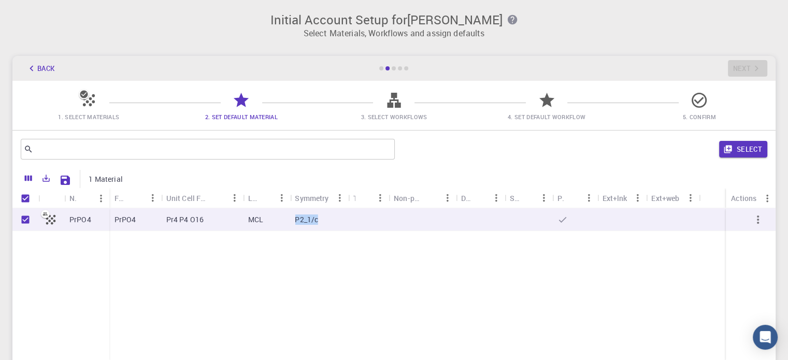
drag, startPoint x: 295, startPoint y: 219, endPoint x: 350, endPoint y: 216, distance: 55.5
click at [331, 219] on div "P2_1/c" at bounding box center [319, 219] width 59 height 23
checkbox input "false"
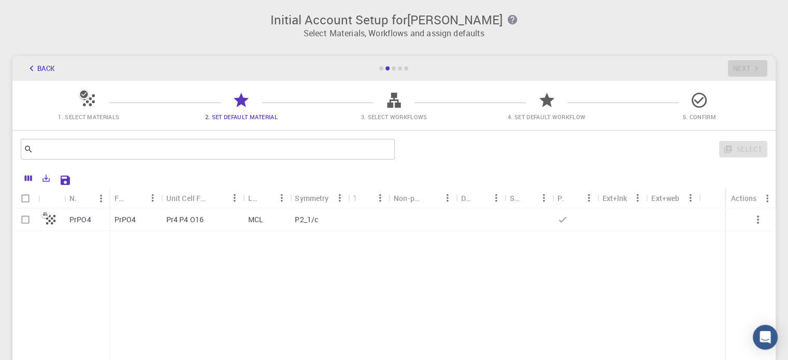
drag, startPoint x: 379, startPoint y: 214, endPoint x: 438, endPoint y: 223, distance: 59.3
click at [385, 214] on div at bounding box center [368, 219] width 40 height 23
checkbox input "true"
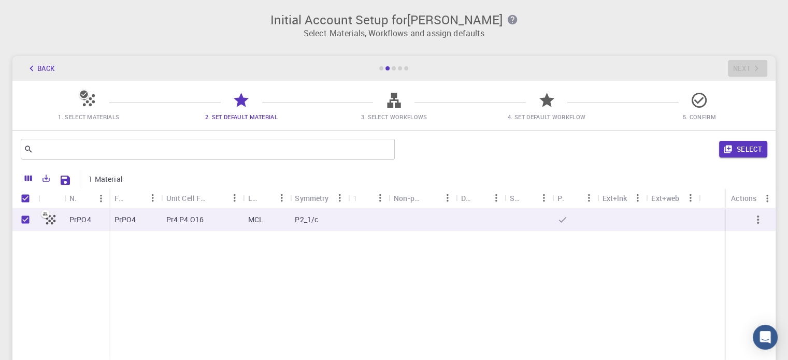
drag, startPoint x: 499, startPoint y: 221, endPoint x: 537, endPoint y: 216, distance: 38.6
click at [514, 218] on div "PrPO4 Pr4 P4 O16 MCL P2_1/c" at bounding box center [417, 219] width 617 height 23
checkbox input "false"
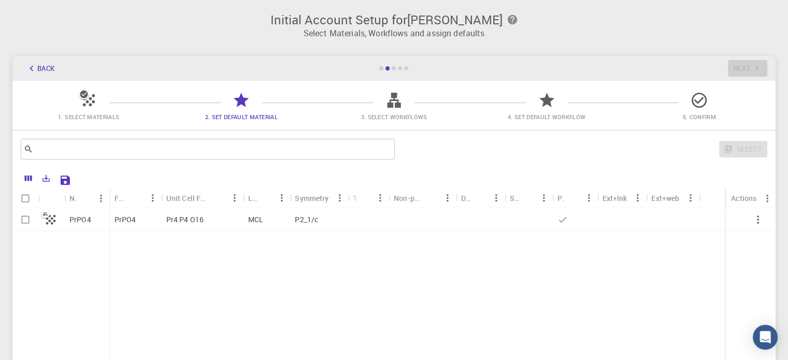
drag, startPoint x: 566, startPoint y: 215, endPoint x: 609, endPoint y: 215, distance: 43.5
click at [577, 215] on div at bounding box center [574, 219] width 45 height 23
checkbox input "true"
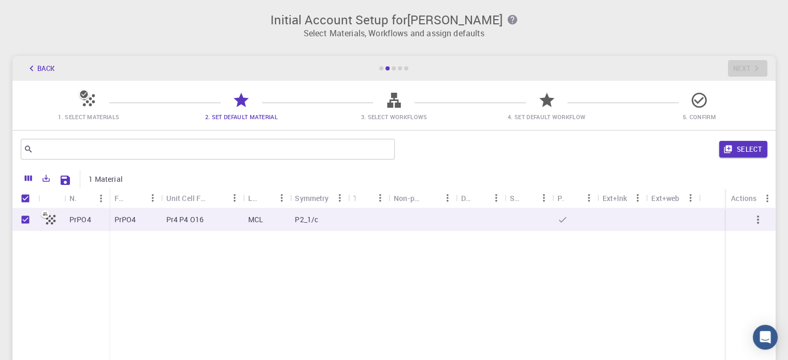
click at [170, 219] on p "Pr4 P4 O16" at bounding box center [185, 220] width 38 height 10
checkbox input "false"
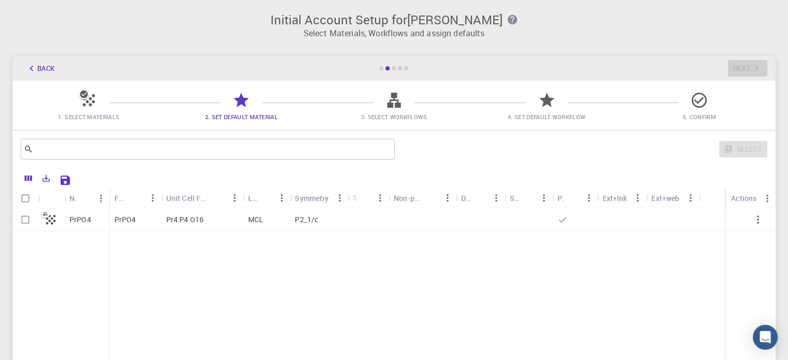
drag, startPoint x: 192, startPoint y: 220, endPoint x: 207, endPoint y: 223, distance: 15.9
click at [191, 220] on p "Pr4 P4 O16" at bounding box center [185, 220] width 38 height 10
checkbox input "true"
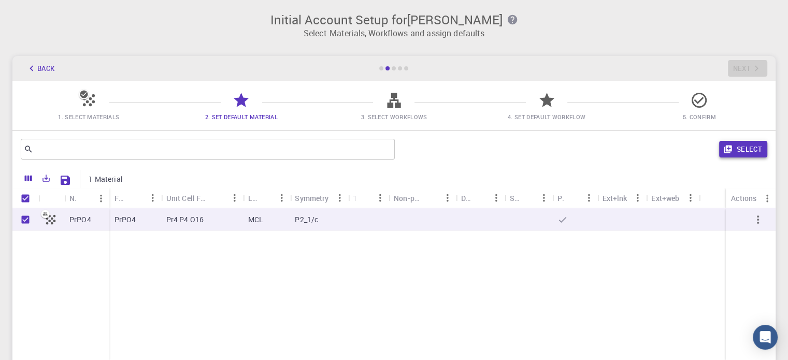
click at [737, 151] on button "Select" at bounding box center [743, 149] width 48 height 17
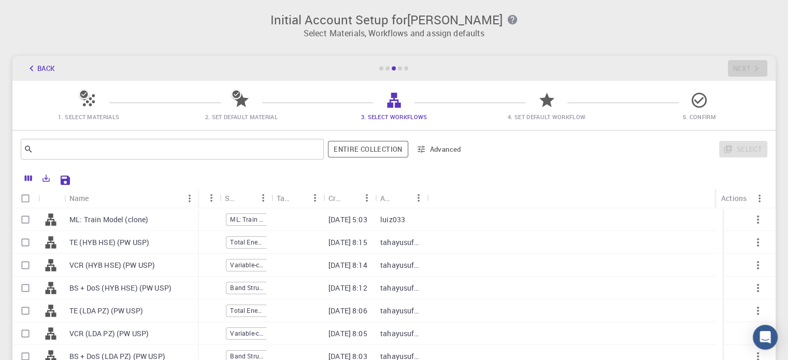
drag, startPoint x: 116, startPoint y: 198, endPoint x: 197, endPoint y: 200, distance: 81.4
click at [197, 200] on div "Name" at bounding box center [199, 198] width 10 height 20
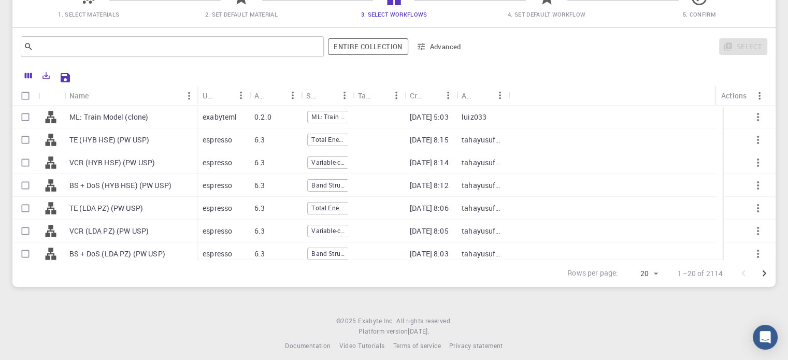
scroll to position [104, 0]
drag, startPoint x: 197, startPoint y: 99, endPoint x: 184, endPoint y: 99, distance: 12.4
click at [193, 99] on div "Name" at bounding box center [198, 94] width 10 height 20
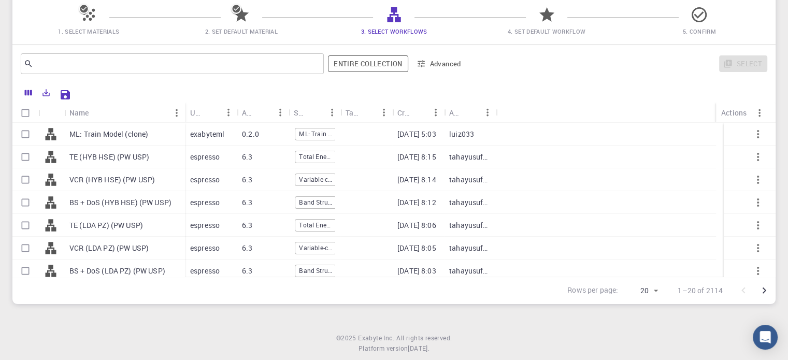
scroll to position [0, 0]
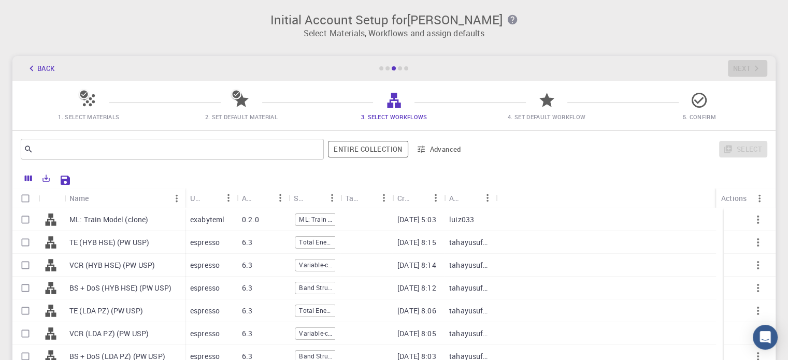
click at [133, 217] on p "ML: Train Model (clone)" at bounding box center [108, 220] width 79 height 10
checkbox input "true"
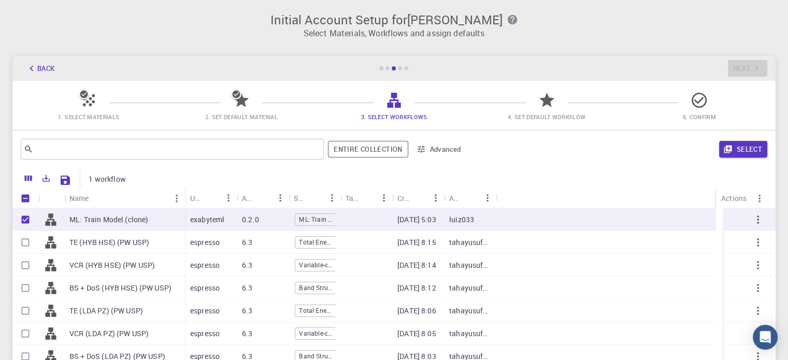
click at [133, 217] on p "ML: Train Model (clone)" at bounding box center [108, 220] width 79 height 10
checkbox input "false"
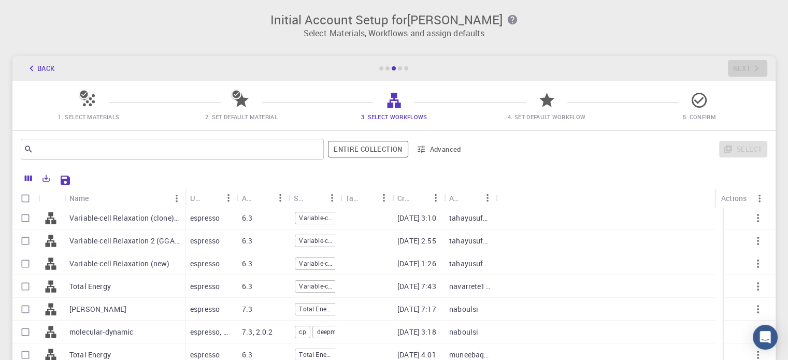
scroll to position [207, 0]
click at [167, 290] on div "Total Energy" at bounding box center [124, 286] width 121 height 23
checkbox input "true"
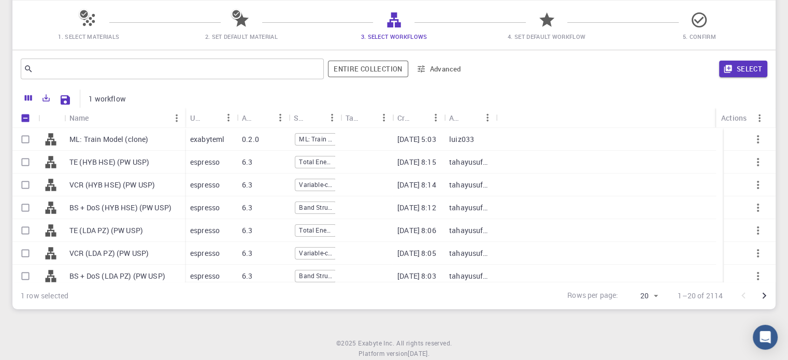
scroll to position [52, 0]
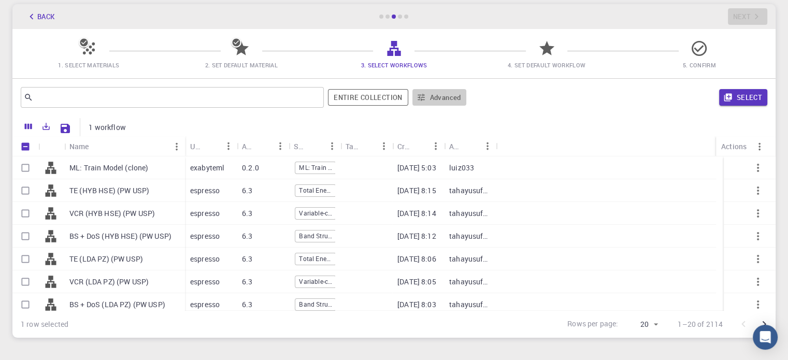
click at [429, 98] on button "Advanced" at bounding box center [440, 97] width 54 height 17
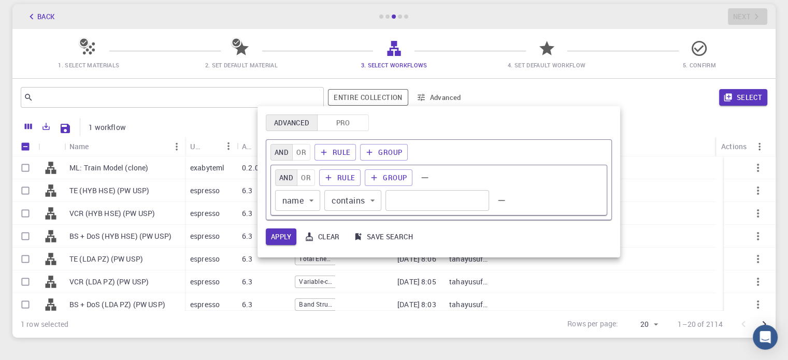
click at [294, 126] on button "Advanced" at bounding box center [292, 123] width 52 height 17
click at [345, 154] on button "Rule" at bounding box center [336, 152] width 42 height 17
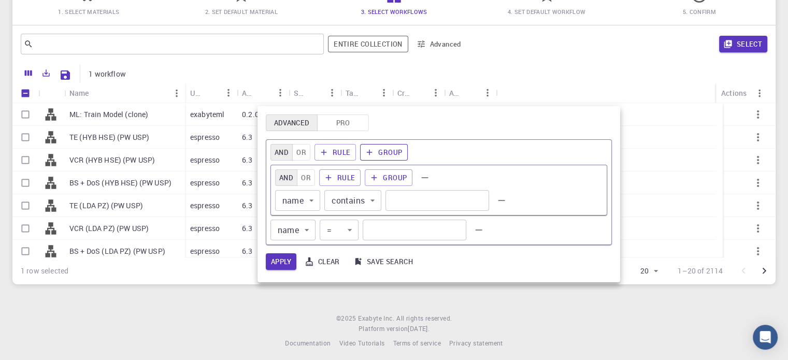
scroll to position [110, 0]
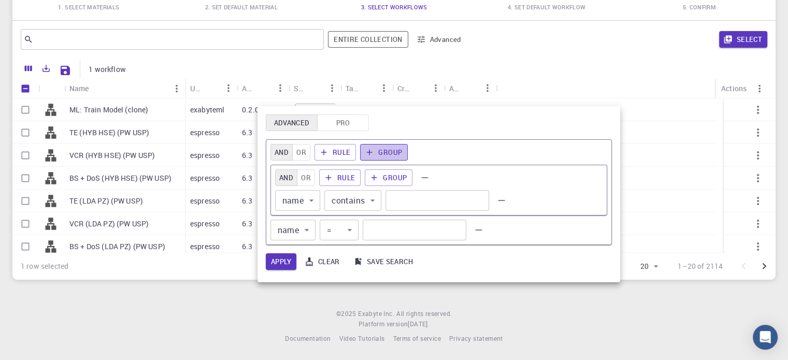
click at [363, 160] on button "Group" at bounding box center [384, 152] width 48 height 17
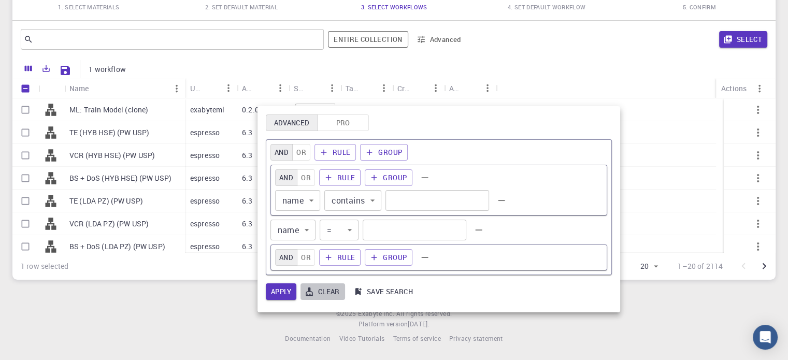
click at [319, 290] on button "Clear" at bounding box center [323, 291] width 45 height 17
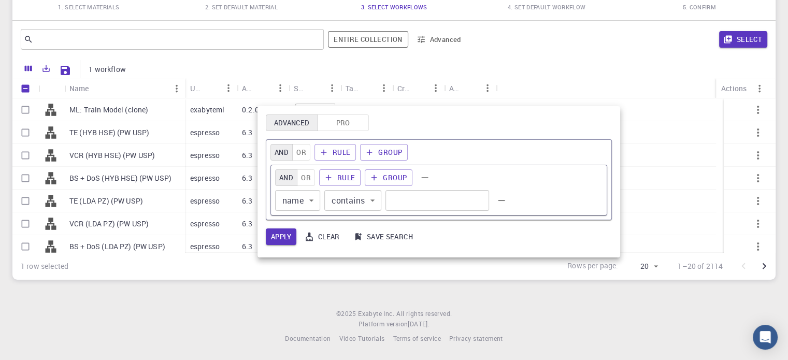
click at [363, 261] on div at bounding box center [394, 180] width 788 height 360
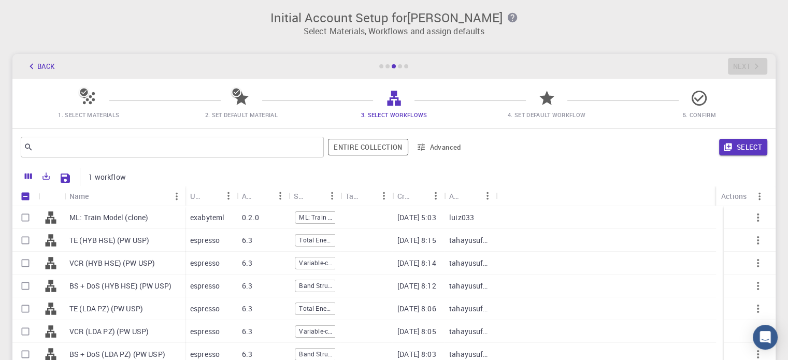
scroll to position [0, 0]
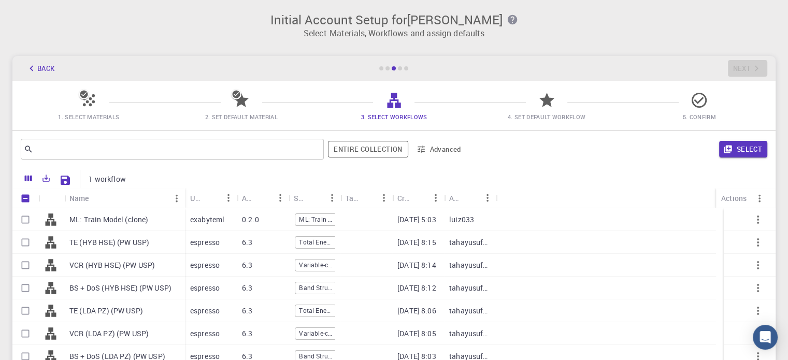
click at [759, 223] on button "button" at bounding box center [758, 219] width 25 height 25
click at [755, 218] on icon "button" at bounding box center [758, 220] width 12 height 12
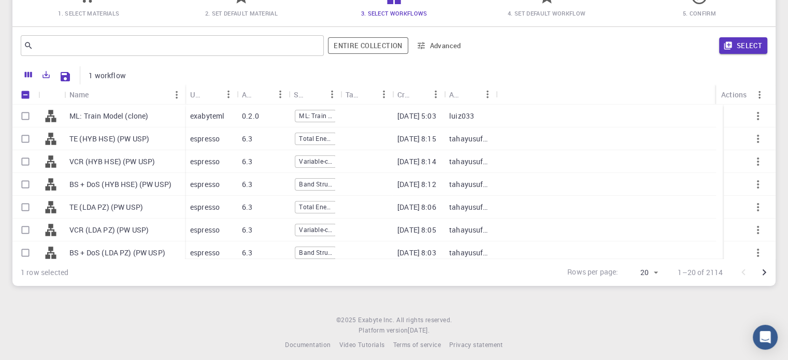
click at [29, 188] on input "Select row" at bounding box center [26, 185] width 20 height 20
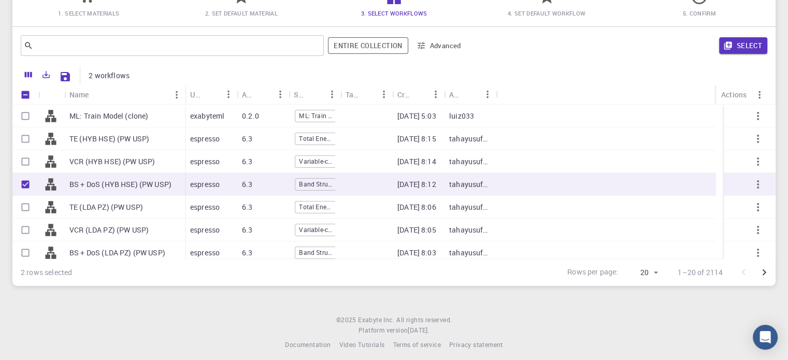
click at [29, 185] on input "Unselect row" at bounding box center [26, 185] width 20 height 20
checkbox input "false"
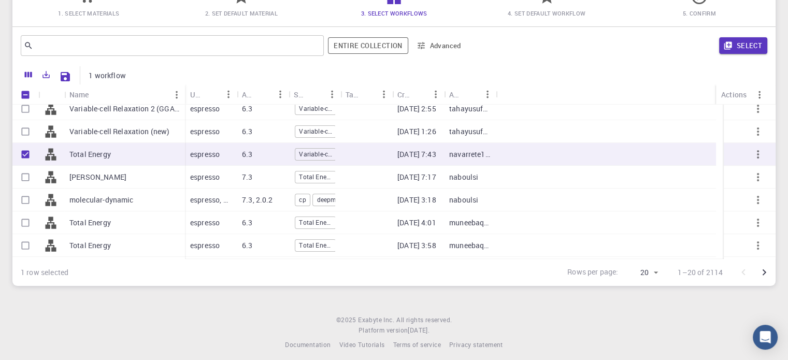
scroll to position [302, 0]
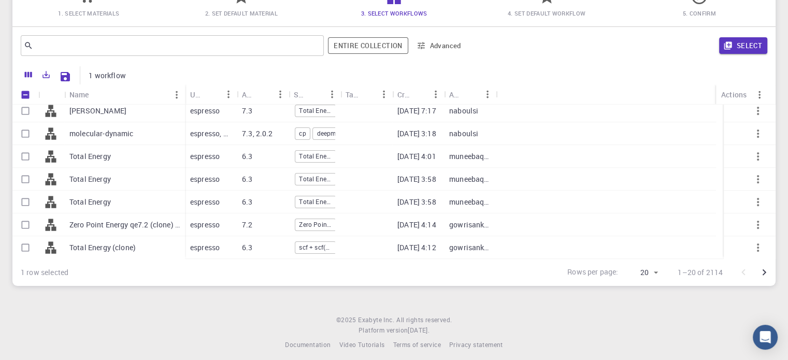
click at [319, 159] on div "Total Energy" at bounding box center [314, 156] width 41 height 15
checkbox input "true"
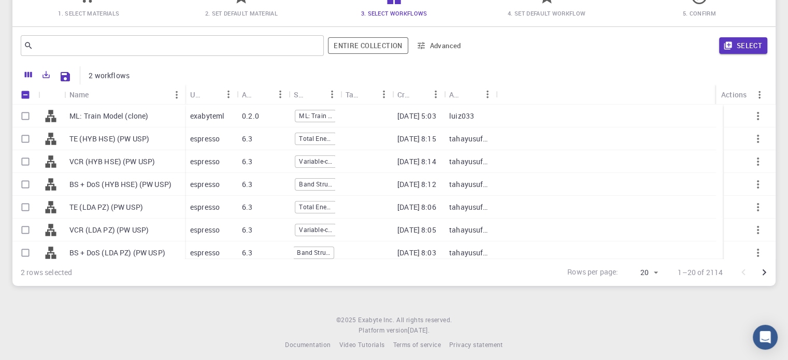
scroll to position [0, 2]
click at [317, 157] on span "Variable-cell Relaxation" at bounding box center [313, 161] width 40 height 9
checkbox input "true"
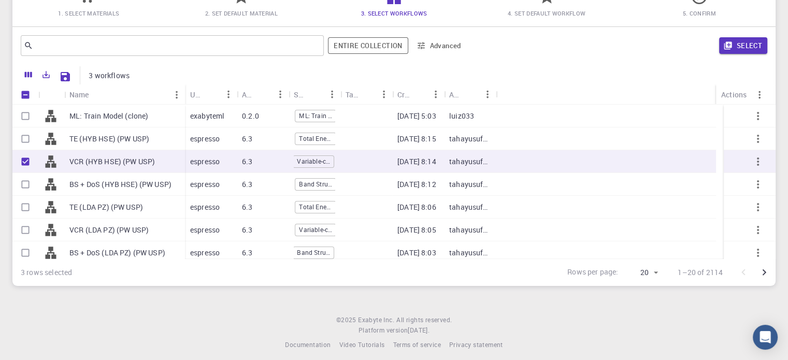
click at [311, 136] on span "Total Energy" at bounding box center [315, 138] width 40 height 9
checkbox input "true"
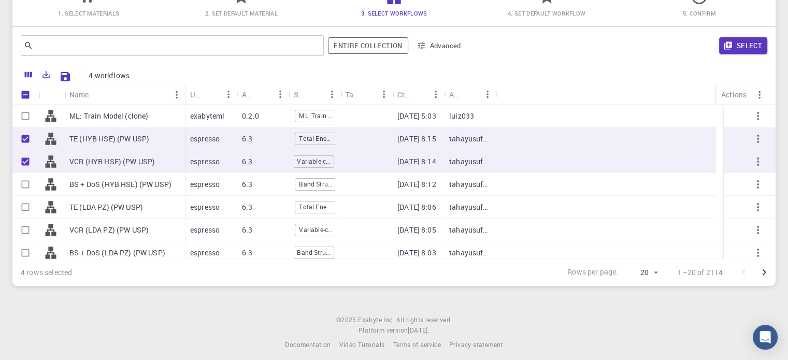
click at [322, 111] on span "ML: Train Model" at bounding box center [315, 115] width 40 height 9
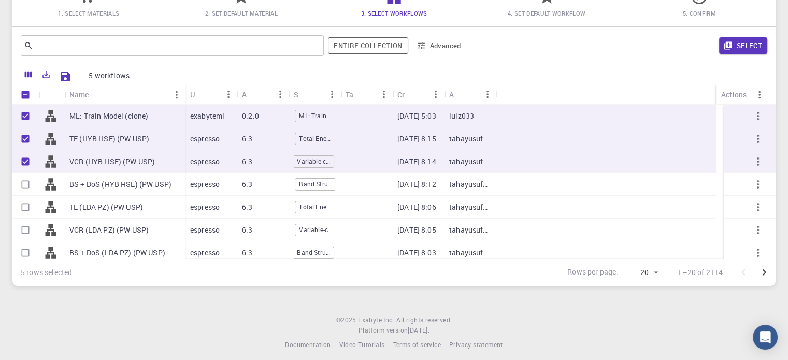
click at [29, 112] on input "Unselect row" at bounding box center [26, 116] width 20 height 20
checkbox input "false"
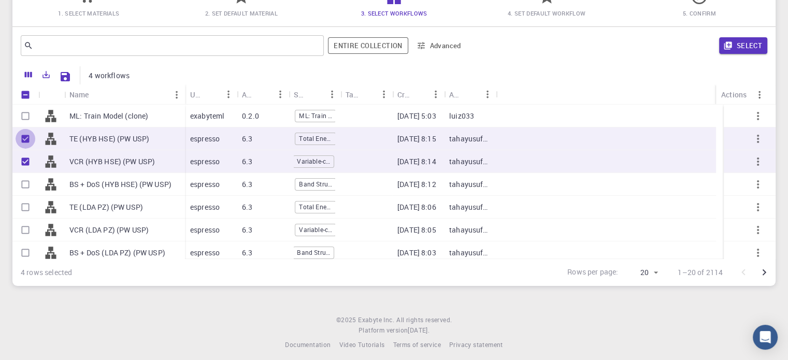
click at [25, 138] on input "Unselect row" at bounding box center [26, 139] width 20 height 20
checkbox input "false"
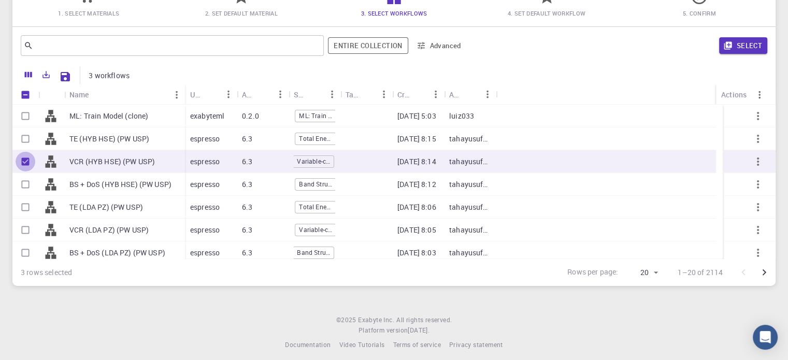
click at [24, 157] on input "Unselect row" at bounding box center [26, 162] width 20 height 20
checkbox input "false"
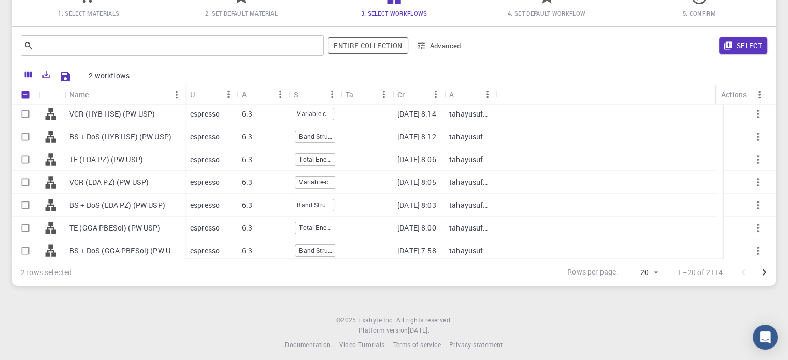
scroll to position [259, 0]
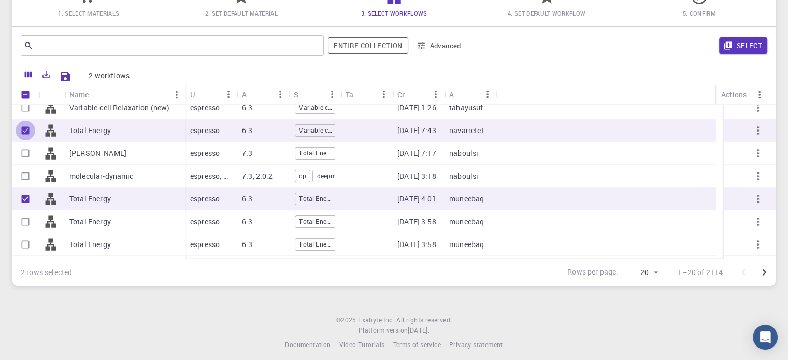
click at [24, 131] on input "Unselect row" at bounding box center [26, 131] width 20 height 20
checkbox input "false"
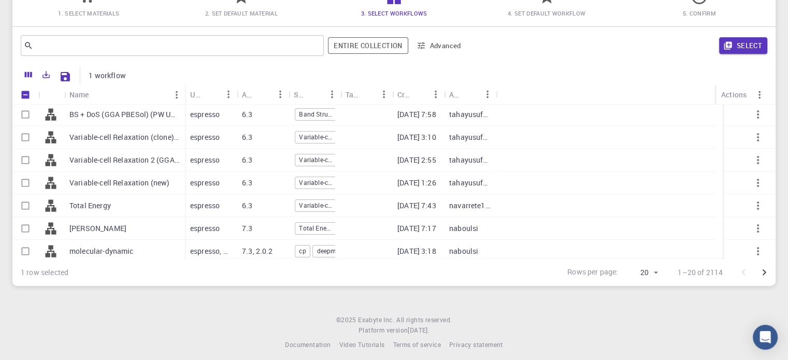
scroll to position [155, 0]
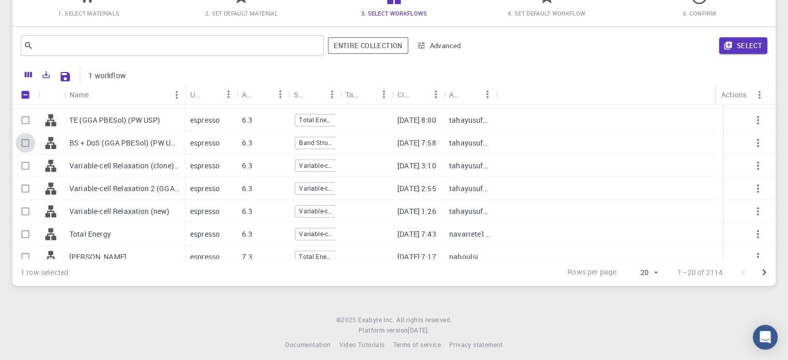
click at [29, 143] on input "Select row" at bounding box center [26, 143] width 20 height 20
checkbox input "true"
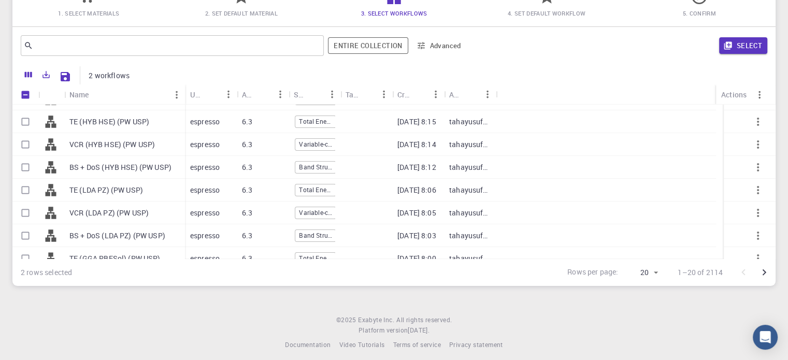
scroll to position [0, 0]
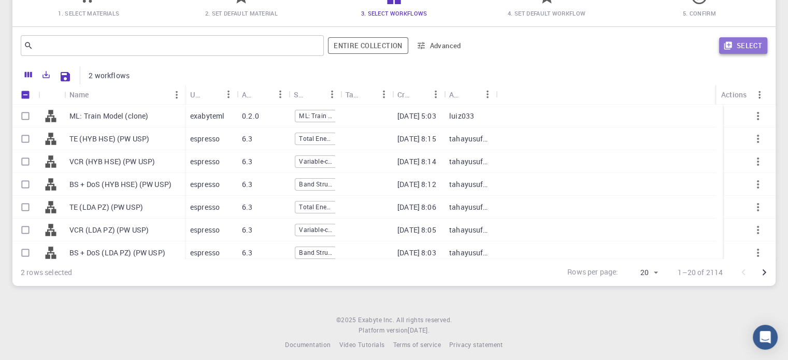
click at [749, 45] on button "Select" at bounding box center [743, 45] width 48 height 17
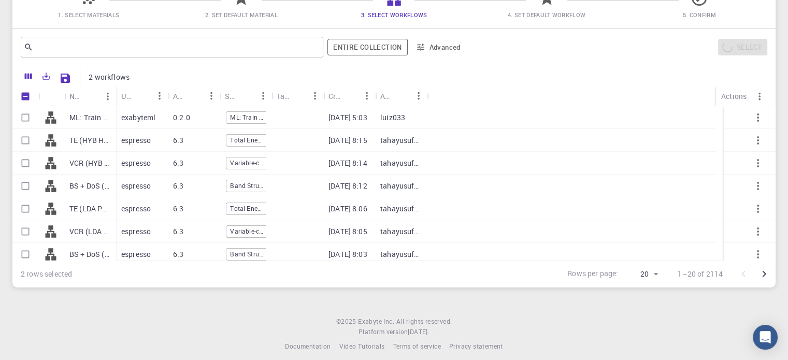
scroll to position [104, 0]
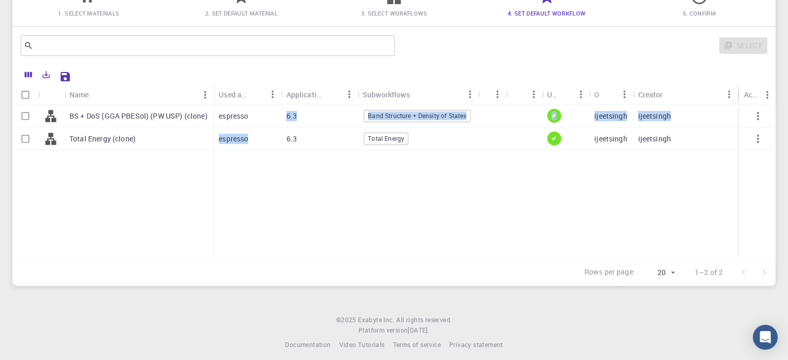
drag, startPoint x: 251, startPoint y: 139, endPoint x: 254, endPoint y: 109, distance: 30.8
click at [254, 109] on div "espresso 6.3 Band Structure + Density of States ✔ ijeetsingh ijeetsingh espress…" at bounding box center [481, 128] width 534 height 46
click at [246, 169] on div "BS + DoS (GGA PBESol) (PW USP) (clone) Total Energy (clone) espresso 6.3 Band S…" at bounding box center [393, 182] width 763 height 154
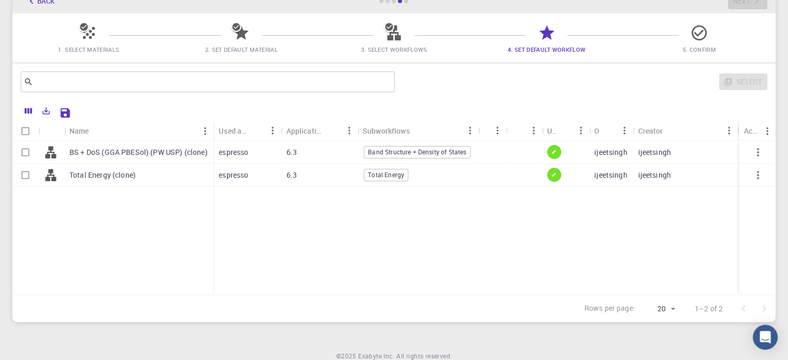
scroll to position [0, 0]
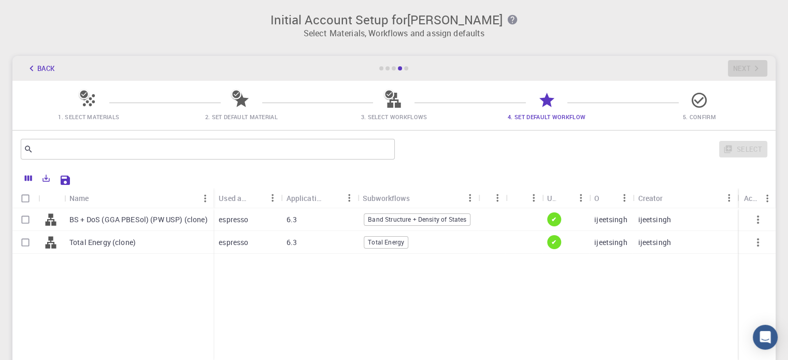
click at [685, 106] on span "5. Confirm" at bounding box center [699, 109] width 145 height 24
click at [699, 101] on icon at bounding box center [699, 100] width 15 height 15
click at [79, 172] on div at bounding box center [422, 179] width 692 height 18
click at [25, 242] on input "Select row" at bounding box center [26, 243] width 20 height 20
checkbox input "true"
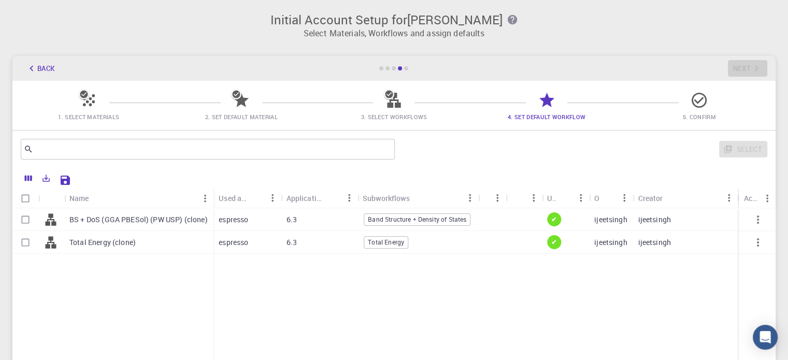
checkbox input "true"
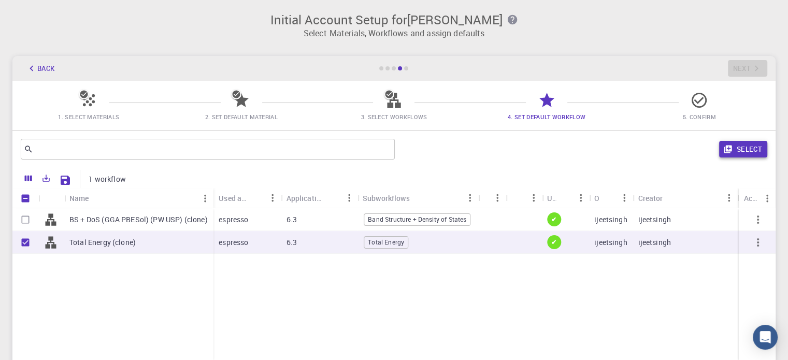
click at [743, 148] on button "Select" at bounding box center [743, 149] width 48 height 17
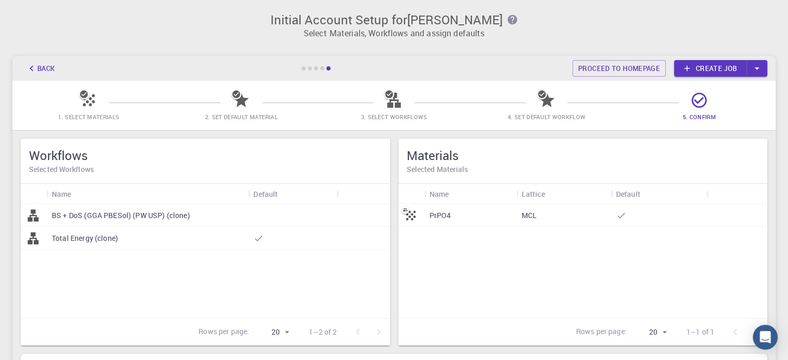
click at [153, 240] on div "Total Energy (clone)" at bounding box center [148, 238] width 202 height 23
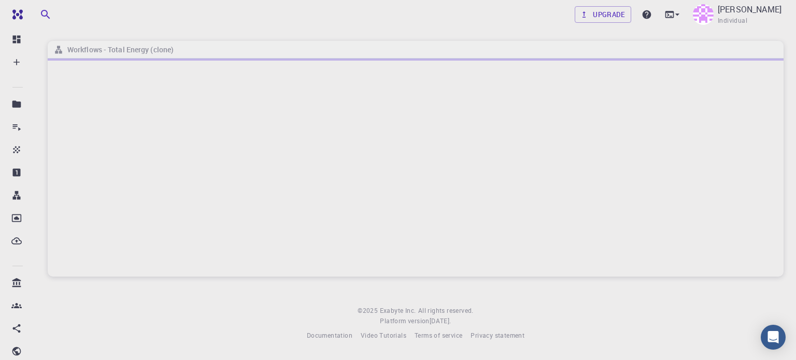
click at [269, 224] on div at bounding box center [416, 168] width 736 height 218
click at [683, 16] on icon at bounding box center [677, 14] width 10 height 10
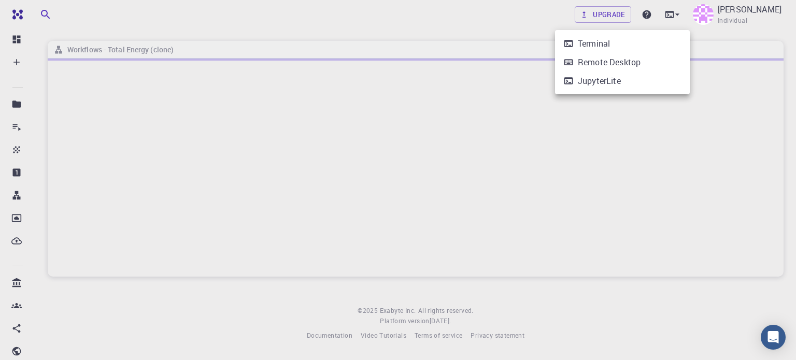
click at [454, 23] on div at bounding box center [398, 180] width 796 height 360
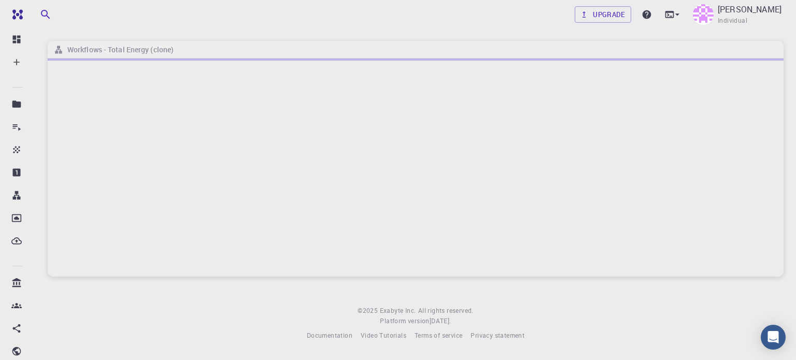
drag, startPoint x: 363, startPoint y: 242, endPoint x: 359, endPoint y: 238, distance: 5.9
click at [362, 242] on div at bounding box center [416, 168] width 736 height 218
click at [247, 144] on div at bounding box center [416, 168] width 736 height 218
click at [343, 121] on div at bounding box center [416, 168] width 736 height 218
click at [398, 105] on div at bounding box center [416, 168] width 736 height 218
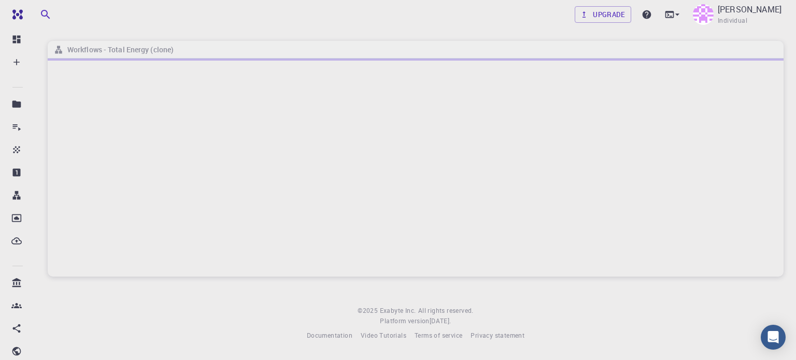
click at [398, 105] on div at bounding box center [416, 168] width 736 height 218
drag, startPoint x: 340, startPoint y: 98, endPoint x: 401, endPoint y: 91, distance: 61.1
click at [340, 98] on div at bounding box center [416, 168] width 736 height 218
click at [679, 14] on icon at bounding box center [677, 14] width 4 height 2
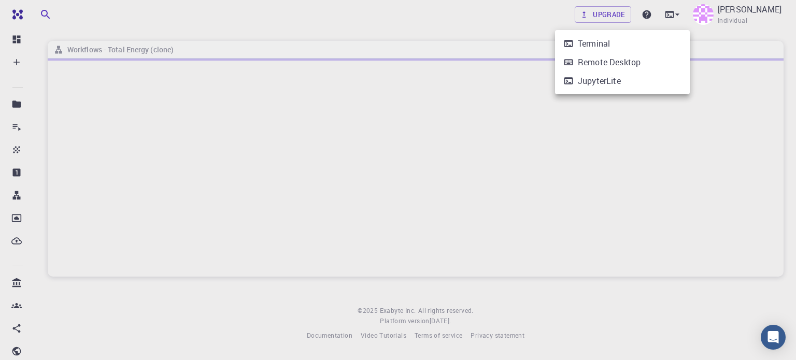
click at [582, 122] on div at bounding box center [398, 180] width 796 height 360
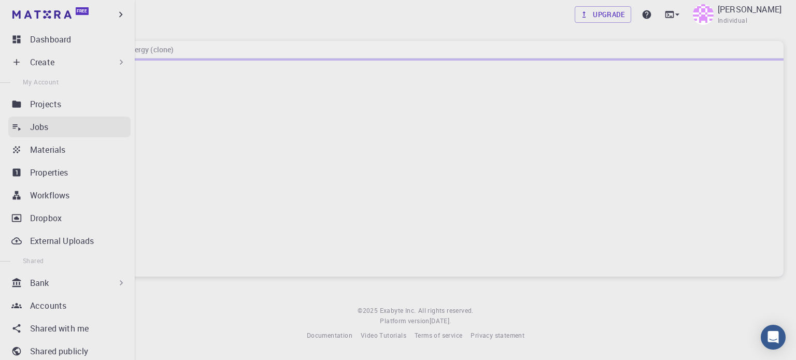
click at [53, 123] on div "Jobs" at bounding box center [80, 127] width 101 height 12
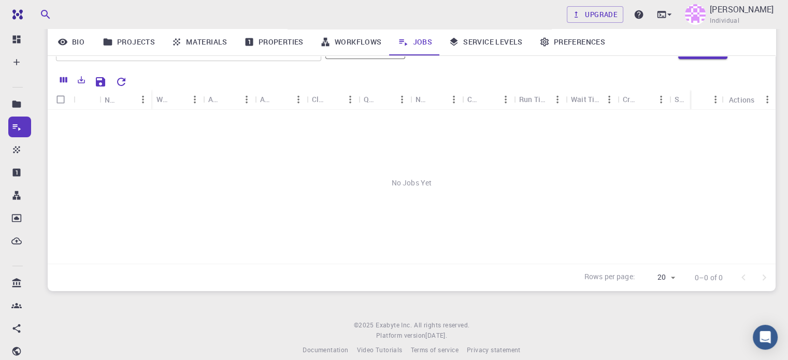
scroll to position [115, 0]
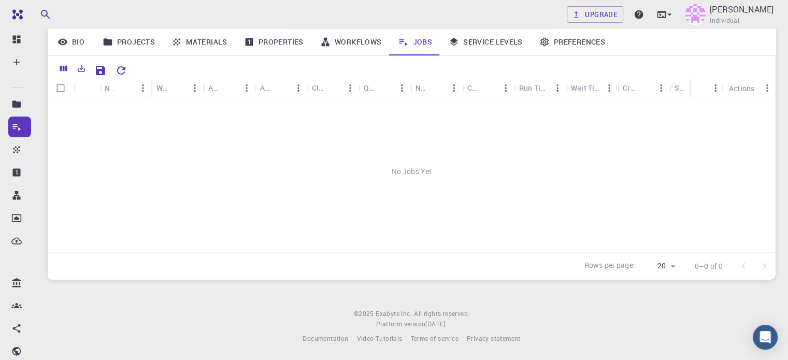
click at [238, 133] on div "No Jobs Yet" at bounding box center [412, 171] width 728 height 146
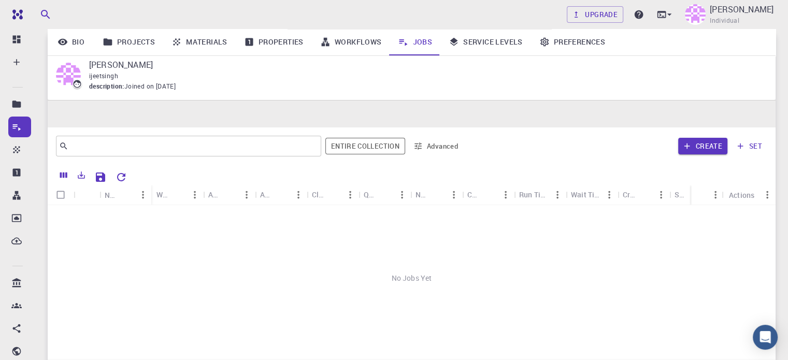
scroll to position [0, 0]
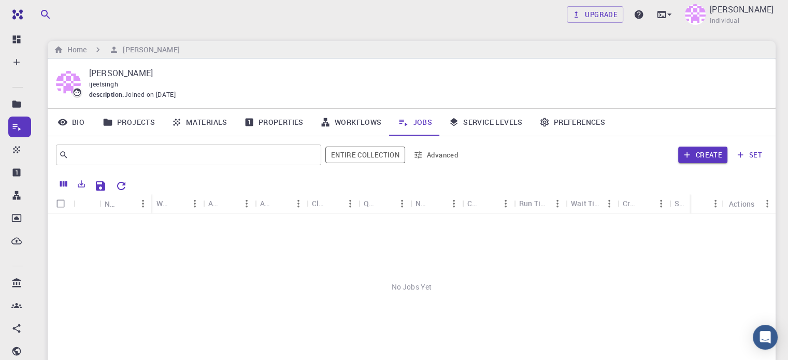
click at [351, 118] on link "Workflows" at bounding box center [351, 122] width 78 height 27
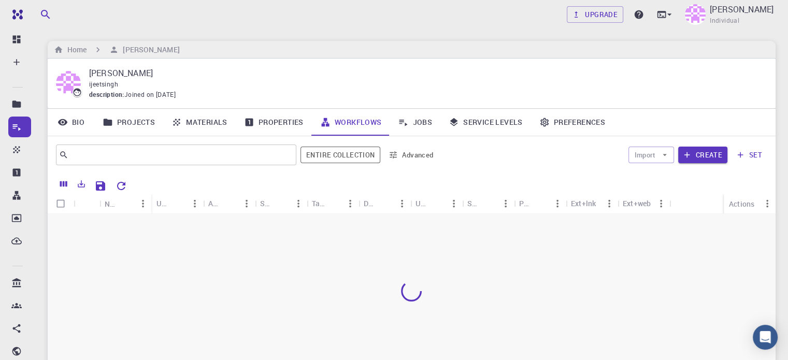
click at [285, 125] on link "Properties" at bounding box center [274, 122] width 76 height 27
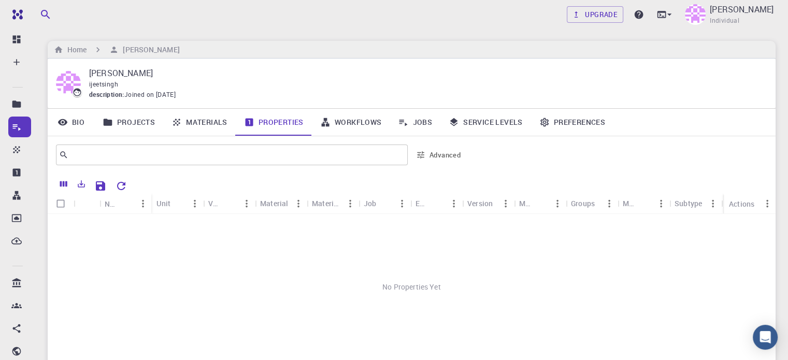
drag, startPoint x: 479, startPoint y: 127, endPoint x: 521, endPoint y: 133, distance: 42.8
click at [479, 127] on link "Service Levels" at bounding box center [486, 122] width 91 height 27
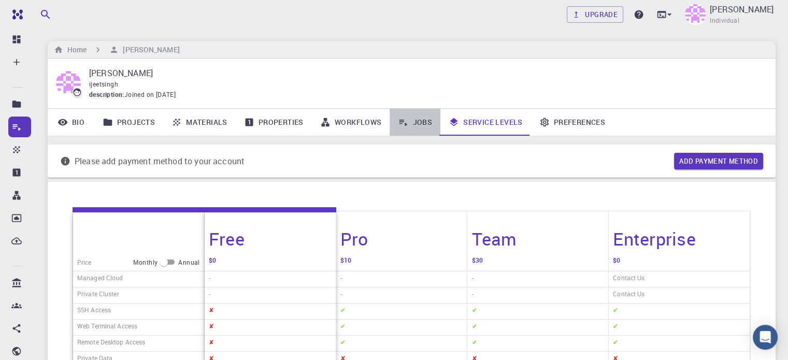
click at [403, 126] on icon at bounding box center [403, 122] width 10 height 10
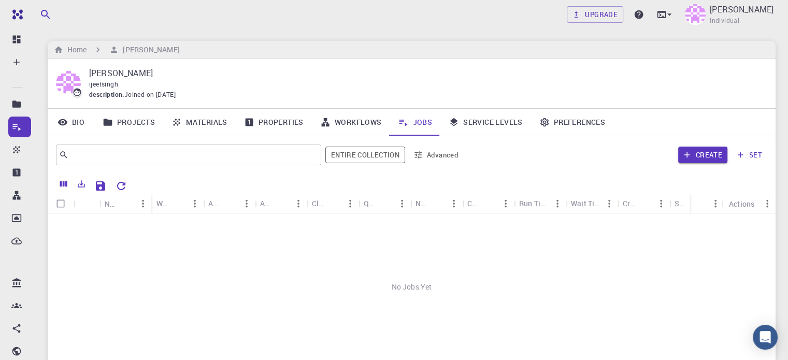
click at [216, 117] on link "Materials" at bounding box center [199, 122] width 73 height 27
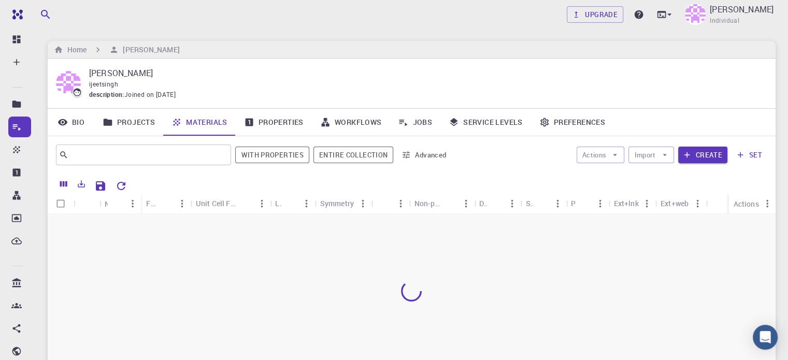
click at [150, 118] on link "Projects" at bounding box center [128, 122] width 69 height 27
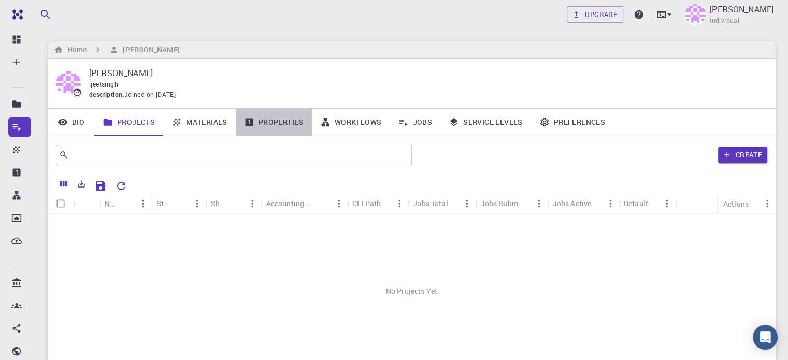
click at [267, 125] on link "Properties" at bounding box center [274, 122] width 76 height 27
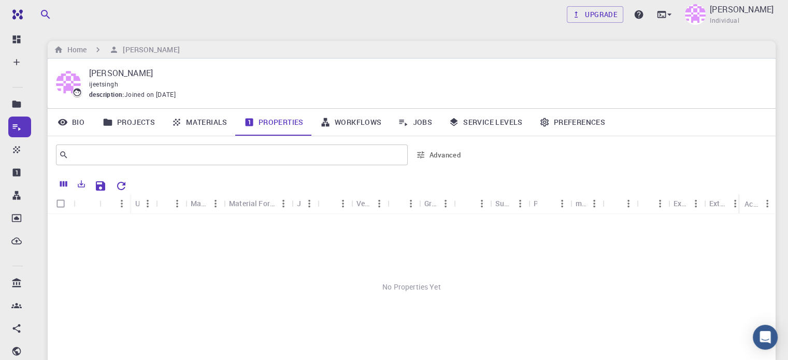
click at [296, 245] on div "No Properties Yet" at bounding box center [412, 287] width 728 height 146
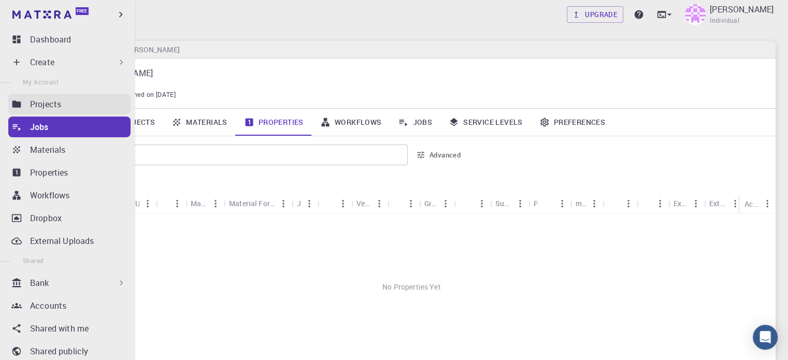
click at [58, 97] on link "Projects" at bounding box center [69, 104] width 122 height 21
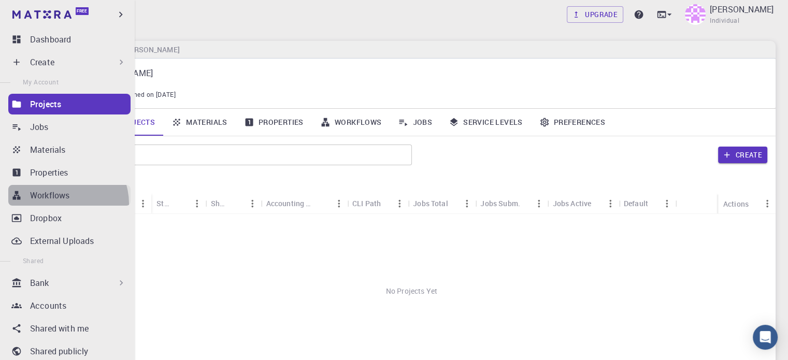
click at [63, 204] on link "Workflows" at bounding box center [69, 195] width 122 height 21
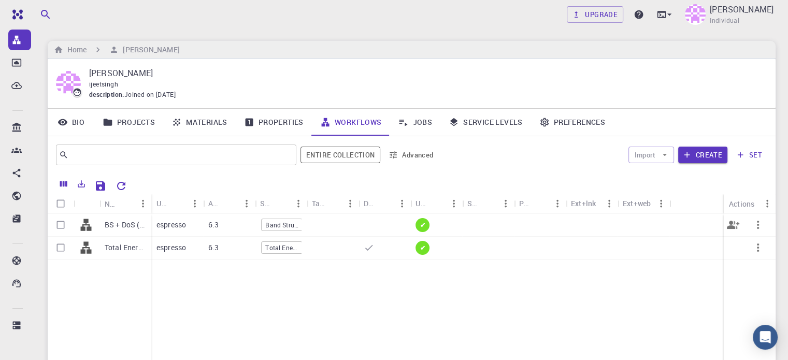
scroll to position [155, 0]
click at [419, 127] on link "Jobs" at bounding box center [415, 122] width 51 height 27
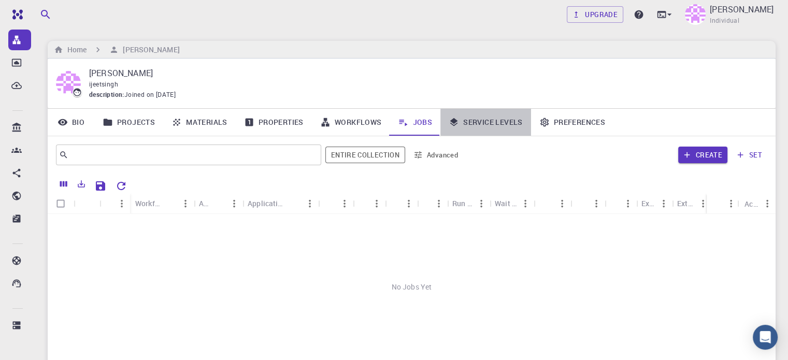
click at [490, 119] on link "Service Levels" at bounding box center [486, 122] width 91 height 27
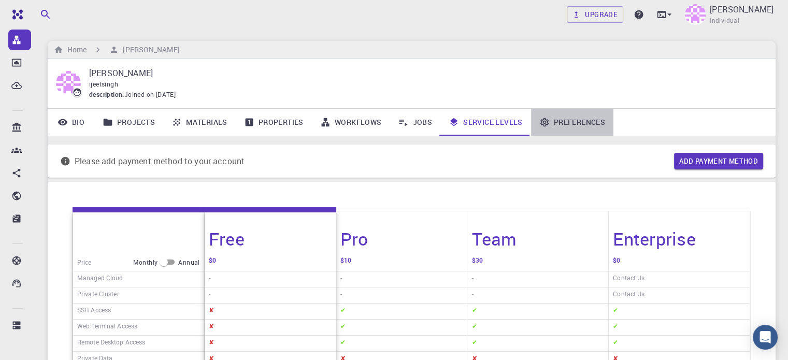
drag, startPoint x: 589, startPoint y: 113, endPoint x: 587, endPoint y: 122, distance: 8.5
click at [589, 114] on link "Preferences" at bounding box center [572, 122] width 82 height 27
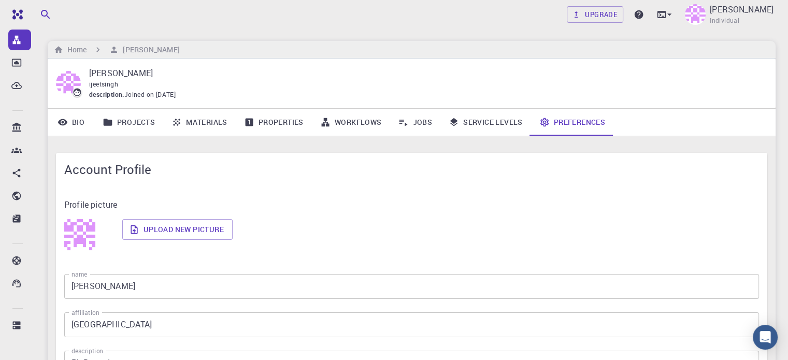
click at [491, 121] on link "Service Levels" at bounding box center [486, 122] width 91 height 27
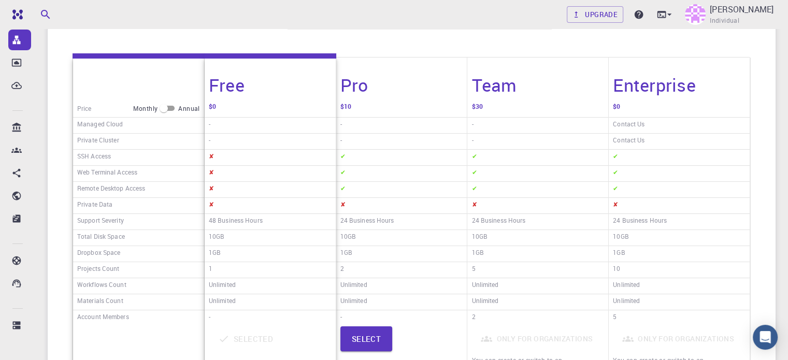
scroll to position [155, 0]
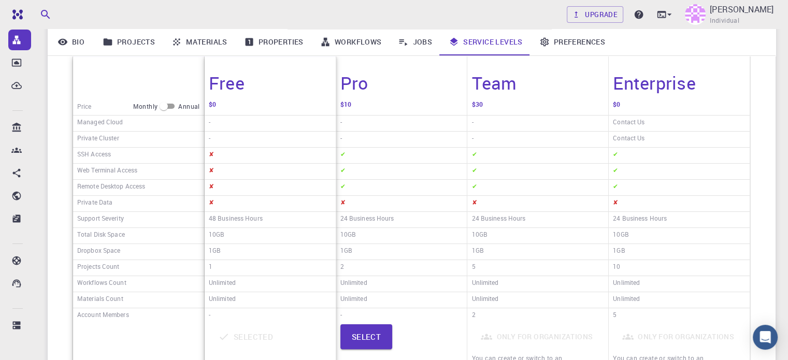
click at [265, 277] on div "Unlimited" at bounding box center [270, 284] width 131 height 16
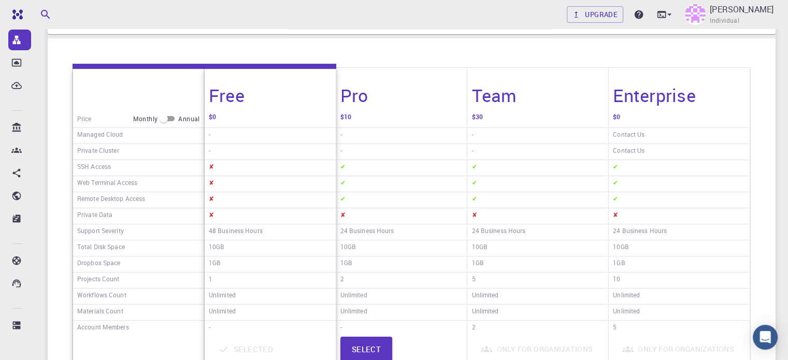
scroll to position [0, 0]
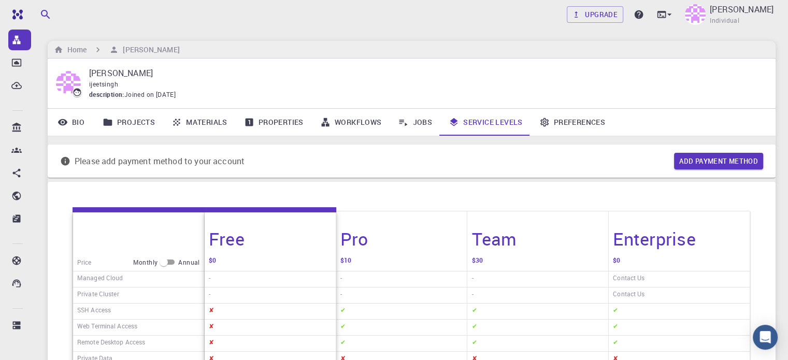
click at [424, 121] on link "Jobs" at bounding box center [415, 122] width 51 height 27
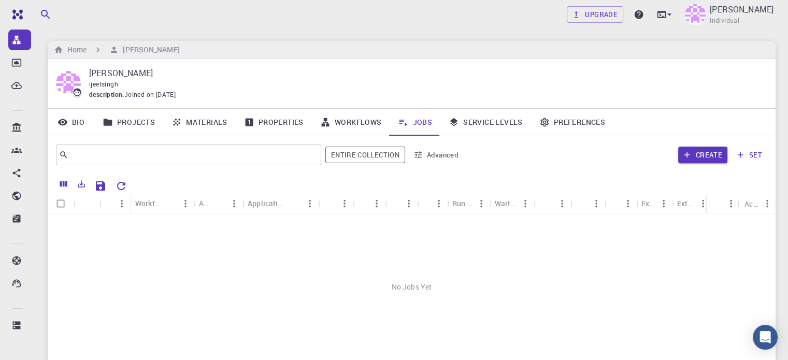
click at [358, 177] on div at bounding box center [450, 185] width 636 height 18
click at [361, 161] on button "Entire collection" at bounding box center [365, 155] width 80 height 17
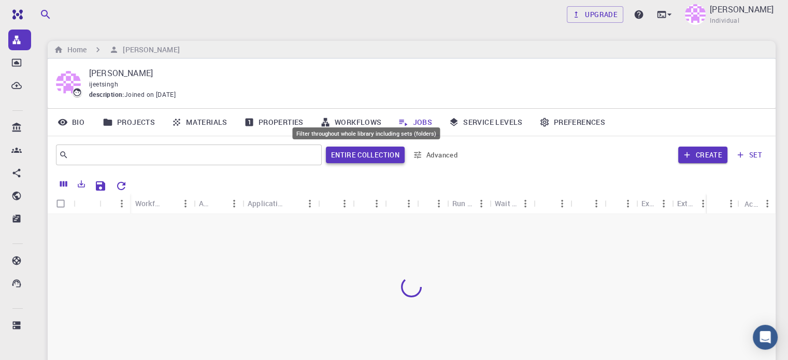
click at [370, 160] on button "Entire collection" at bounding box center [365, 155] width 79 height 17
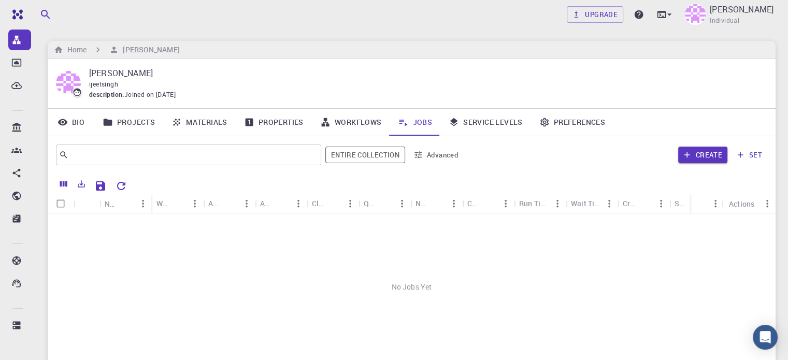
click at [345, 159] on button "Entire collection" at bounding box center [365, 155] width 80 height 17
click at [754, 154] on button "set" at bounding box center [750, 155] width 36 height 17
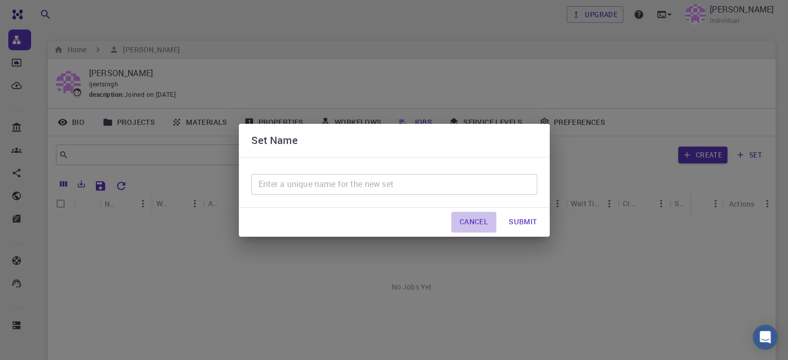
click at [475, 219] on button "Cancel" at bounding box center [473, 222] width 45 height 21
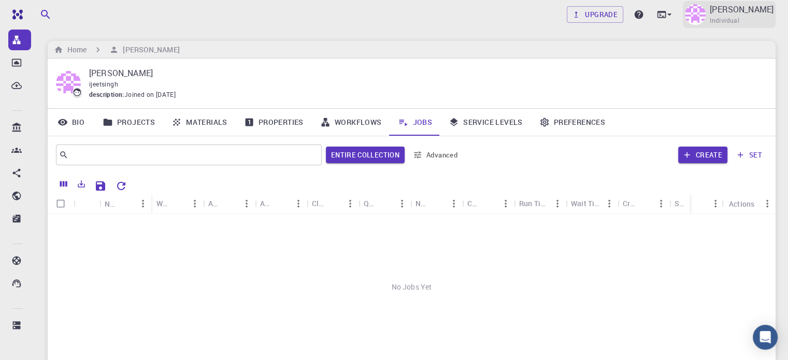
click at [719, 16] on span "Individual" at bounding box center [725, 21] width 30 height 10
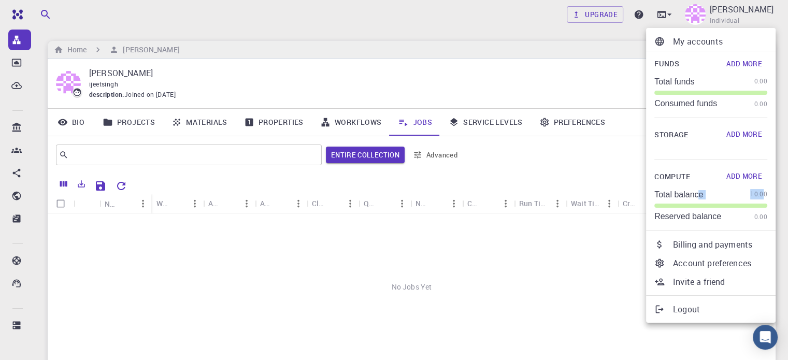
drag, startPoint x: 697, startPoint y: 193, endPoint x: 764, endPoint y: 187, distance: 67.6
click at [764, 187] on div "Compute Add More Total balance 10.00 Reserved balance 0.00" at bounding box center [711, 195] width 113 height 54
click at [731, 206] on span at bounding box center [711, 206] width 113 height 4
drag, startPoint x: 746, startPoint y: 215, endPoint x: 757, endPoint y: 215, distance: 10.9
click at [757, 215] on div "Reserved balance 0.00" at bounding box center [711, 217] width 113 height 10
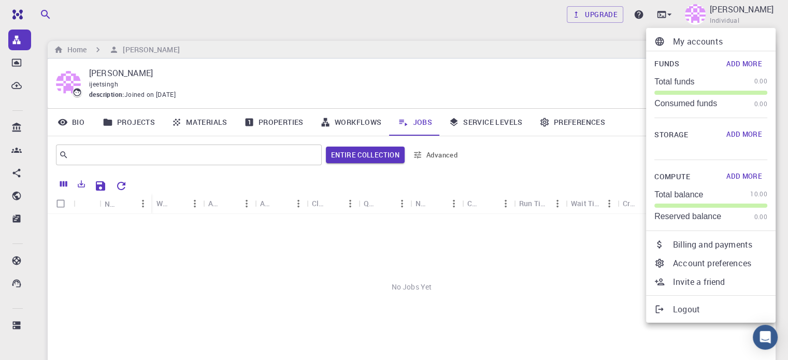
drag, startPoint x: 502, startPoint y: 281, endPoint x: 668, endPoint y: 70, distance: 269.0
click at [502, 281] on div at bounding box center [394, 180] width 788 height 360
